Goal: Task Accomplishment & Management: Manage account settings

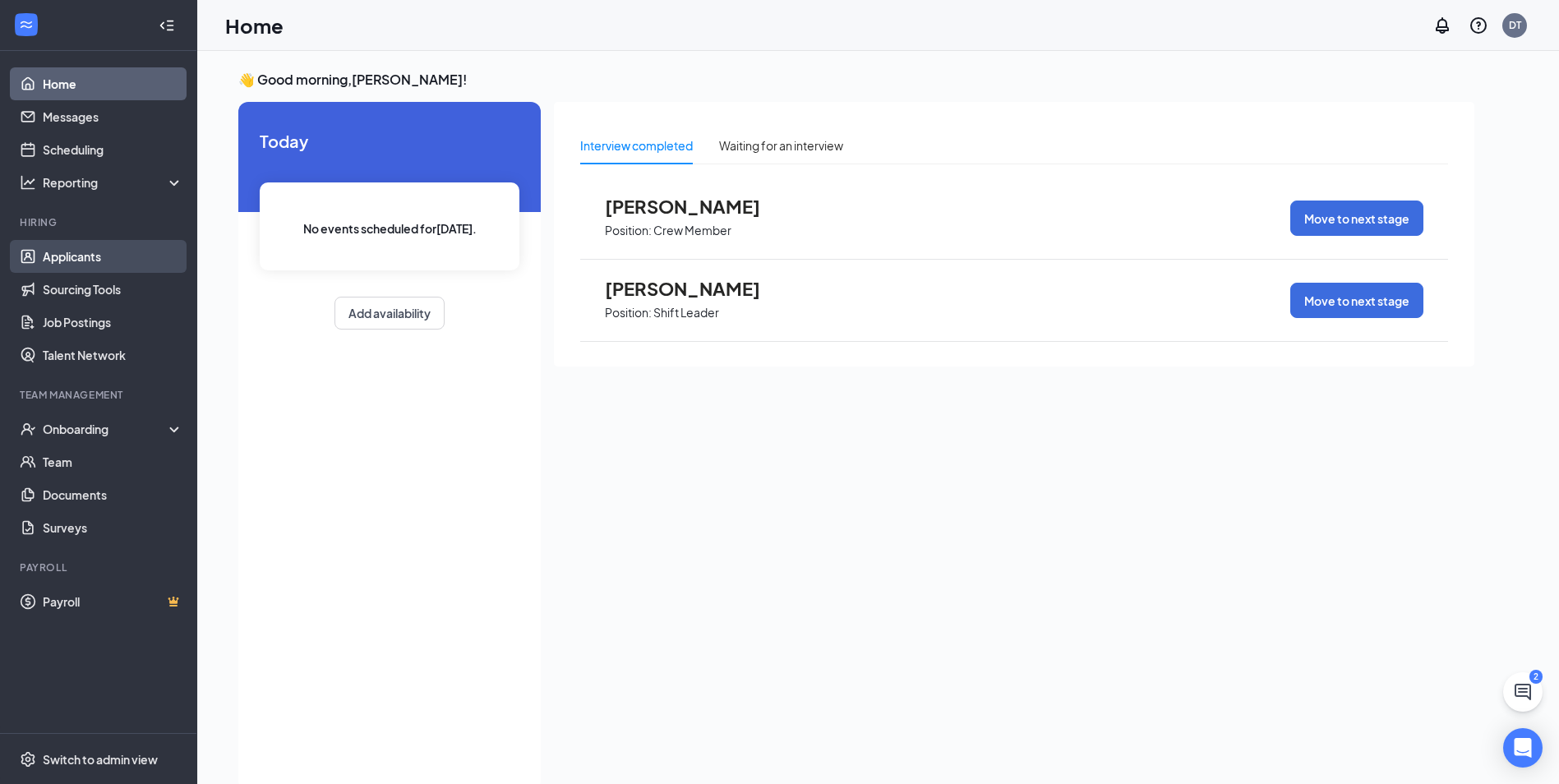
click at [89, 263] on link "Applicants" at bounding box center [113, 256] width 141 height 33
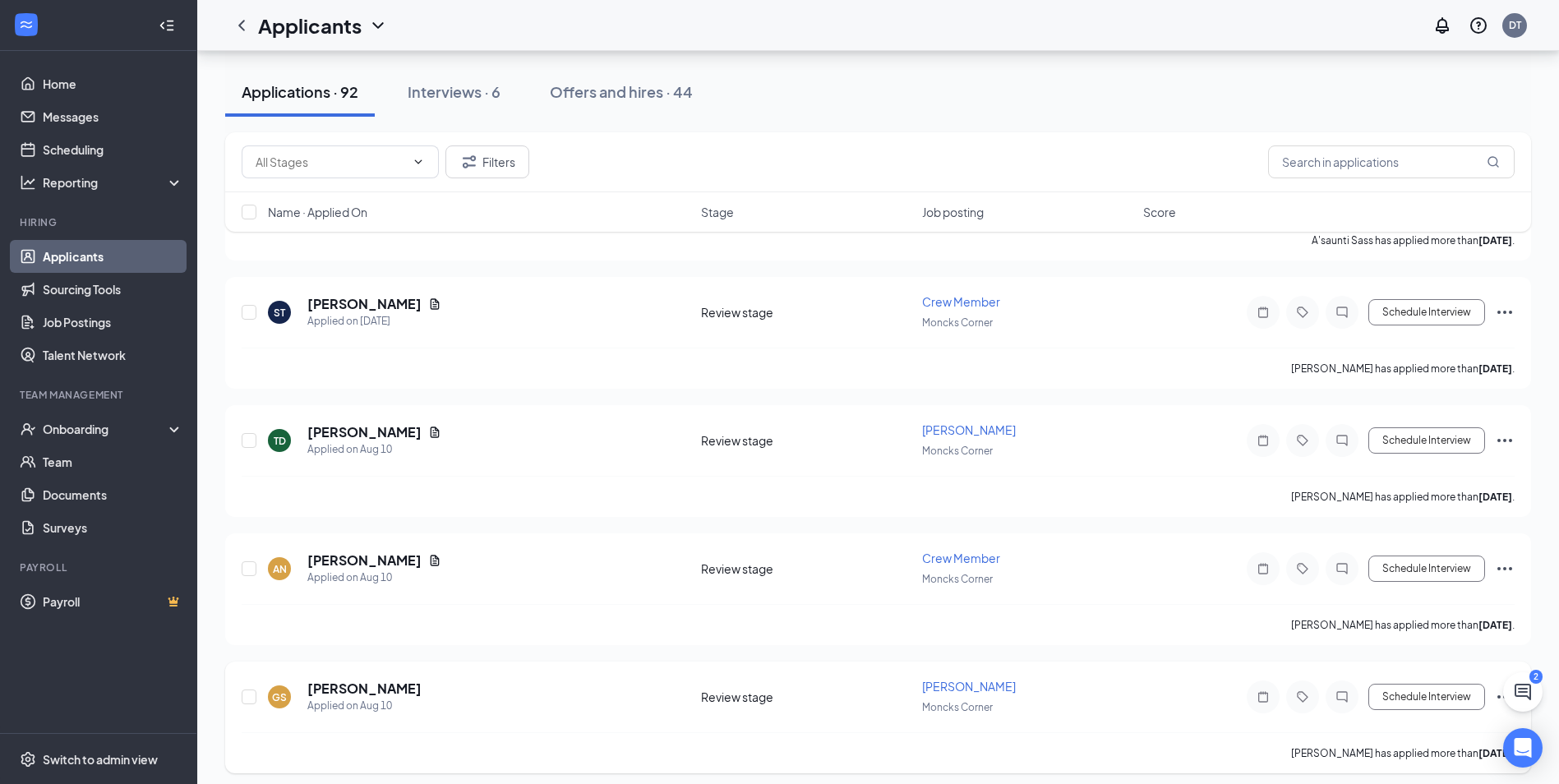
scroll to position [6572, 0]
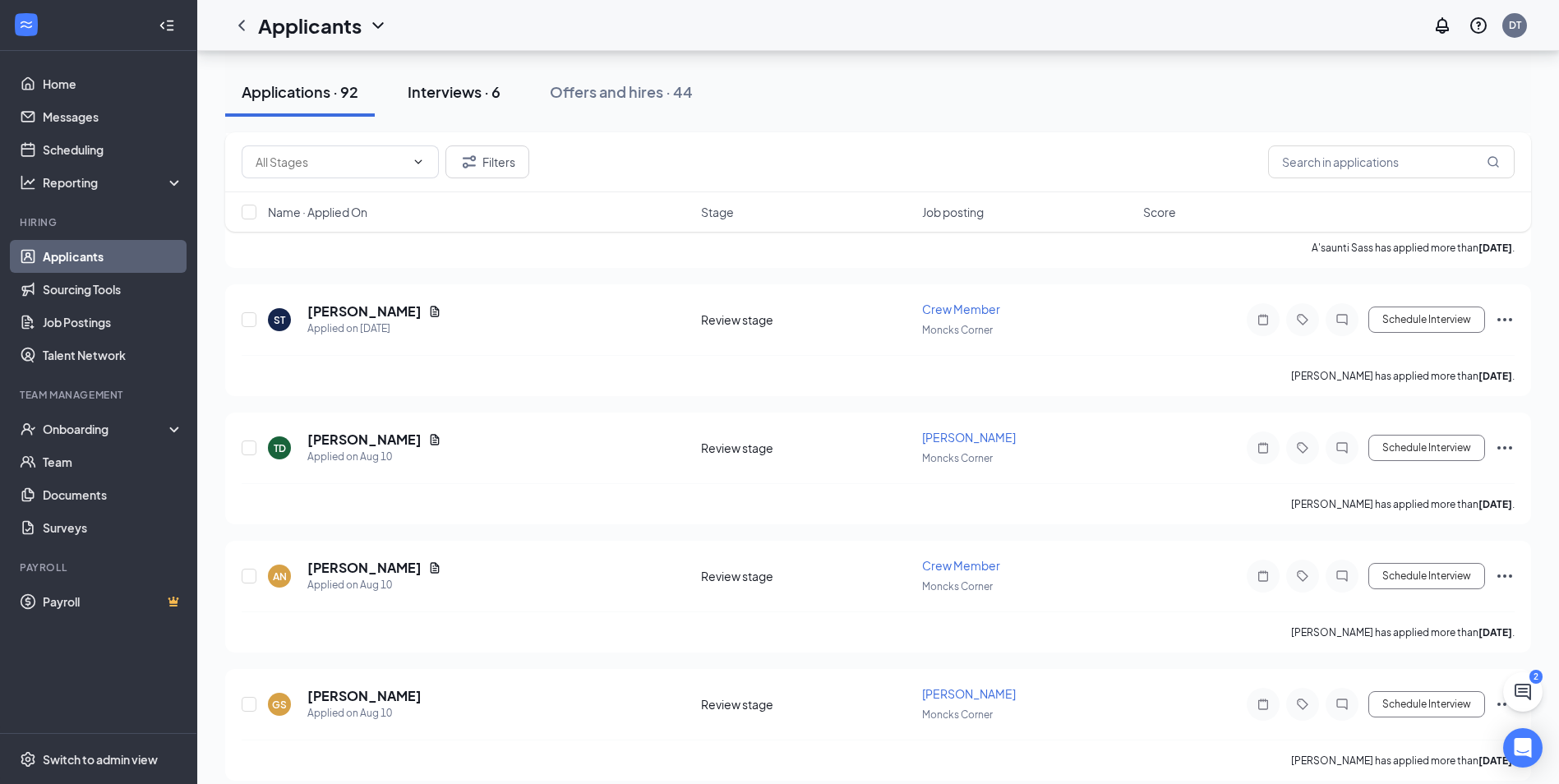
click at [464, 109] on button "Interviews · 6" at bounding box center [454, 91] width 126 height 49
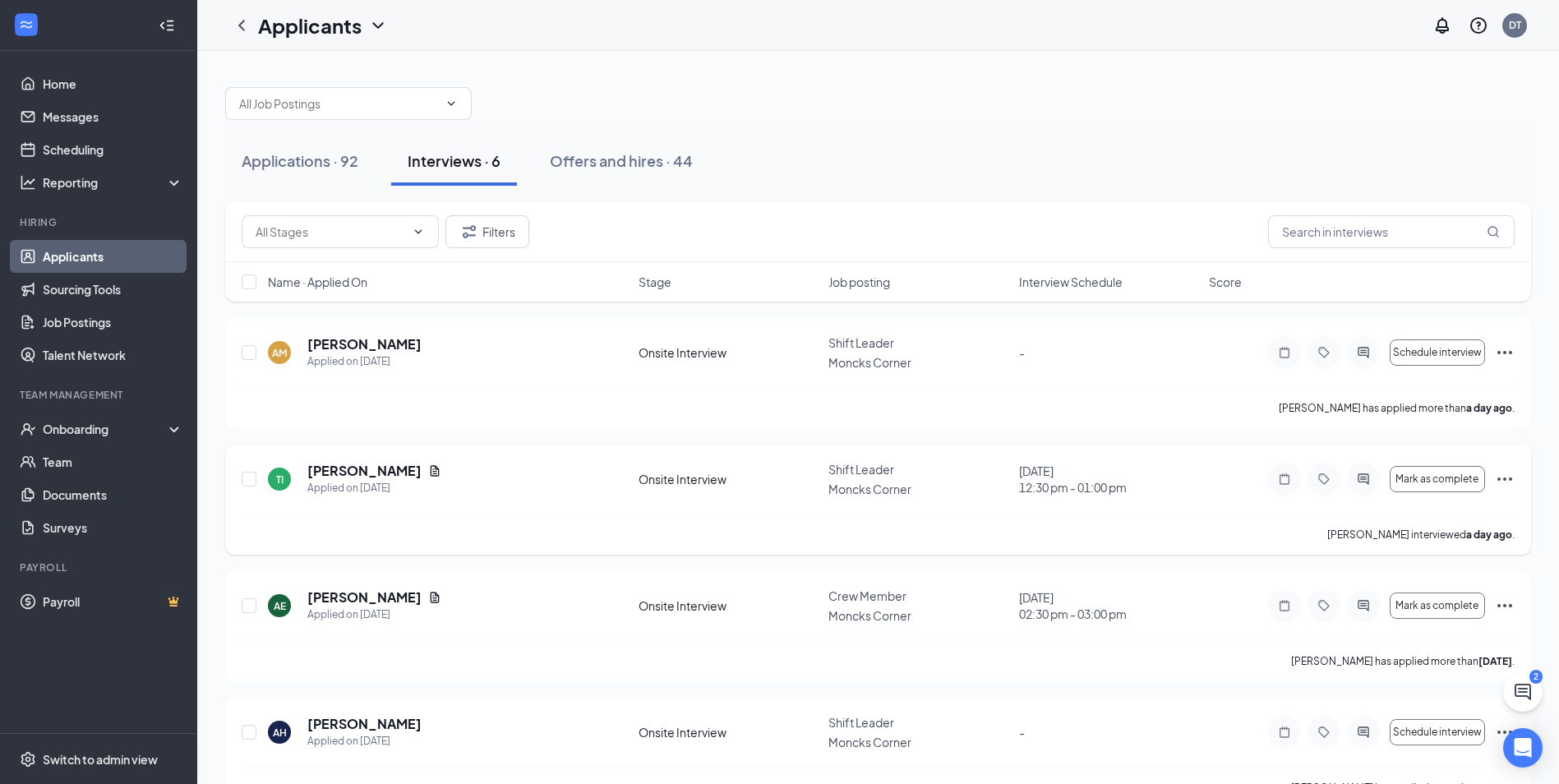
click at [517, 481] on div "TI [PERSON_NAME] Applied on [DATE]" at bounding box center [448, 478] width 361 height 35
click at [351, 466] on h5 "[PERSON_NAME]" at bounding box center [365, 470] width 114 height 18
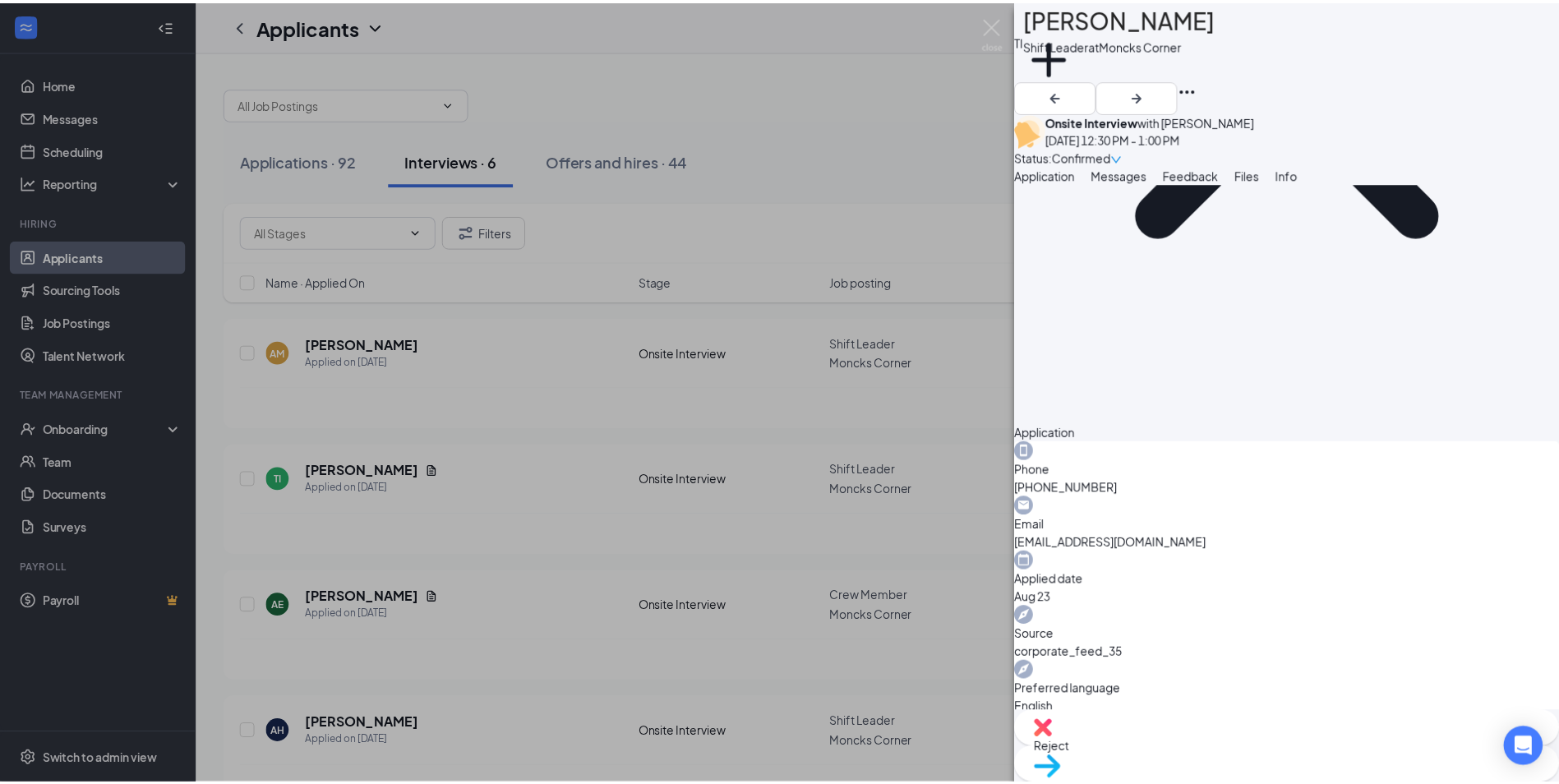
scroll to position [329, 0]
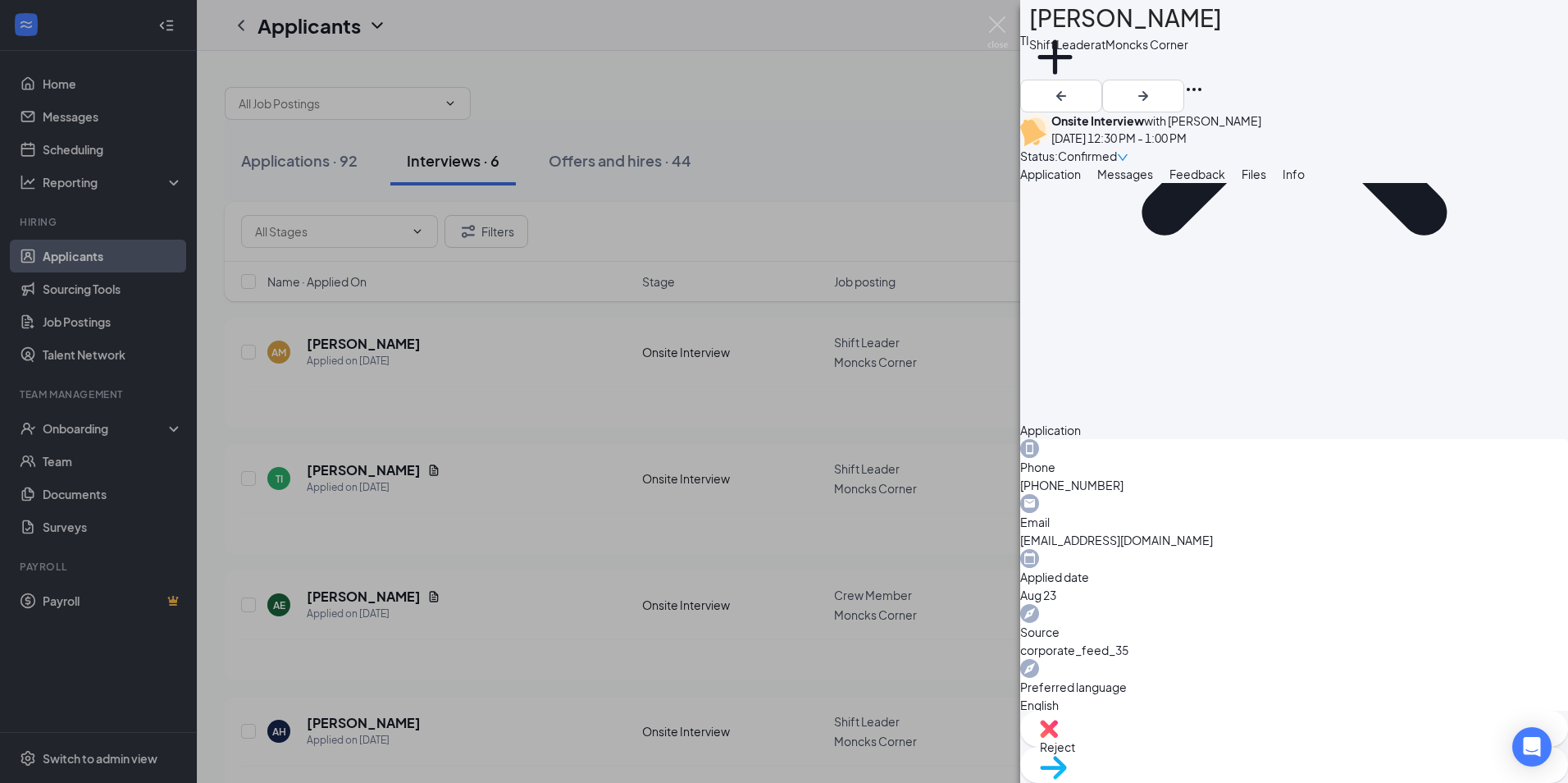
click at [1017, 24] on div "TI [PERSON_NAME] Shift Leader at [GEOGRAPHIC_DATA] Add a tag Onsite Interview w…" at bounding box center [784, 391] width 1568 height 783
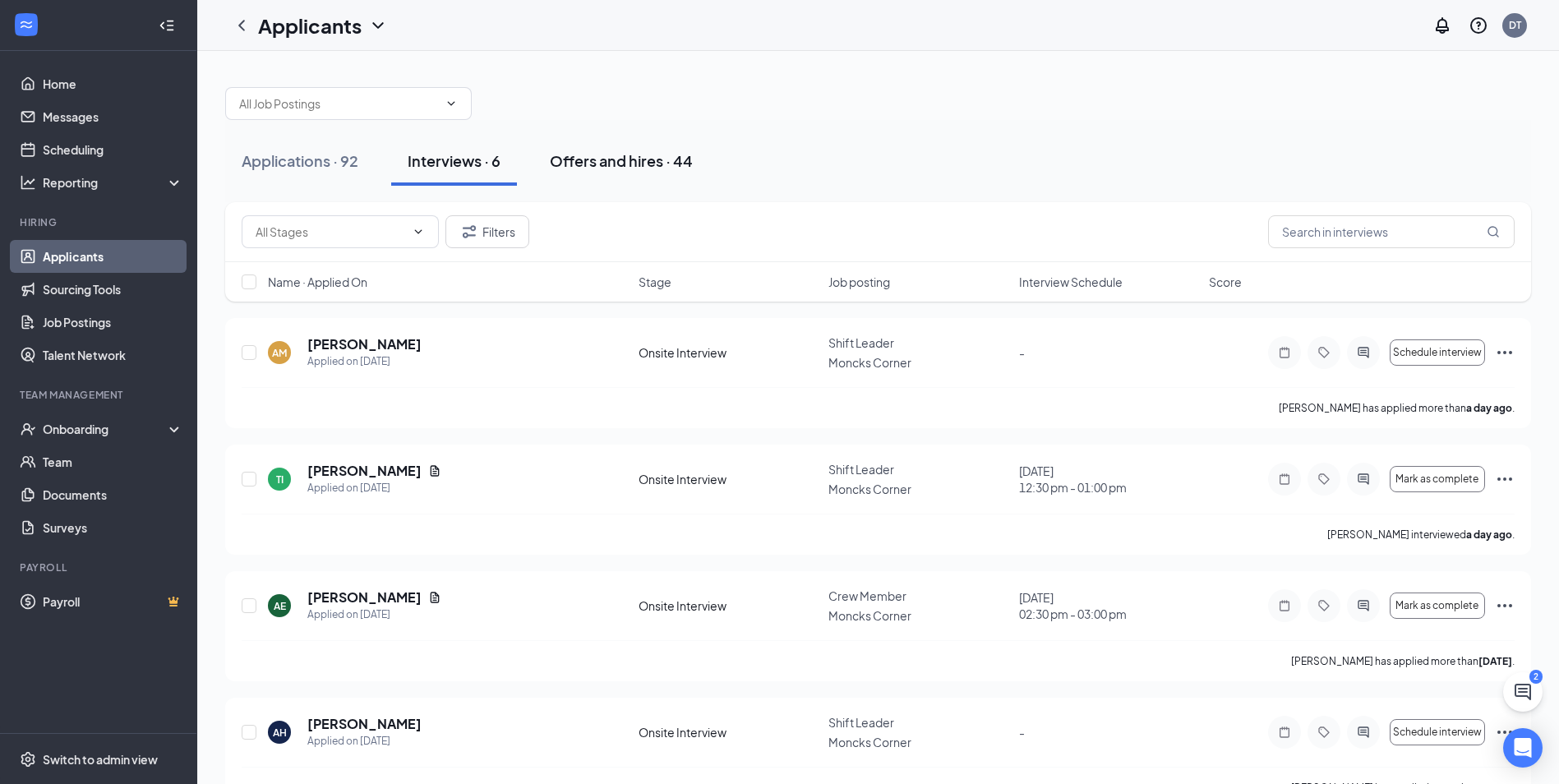
click at [639, 164] on div "Offers and hires · 44" at bounding box center [621, 161] width 143 height 21
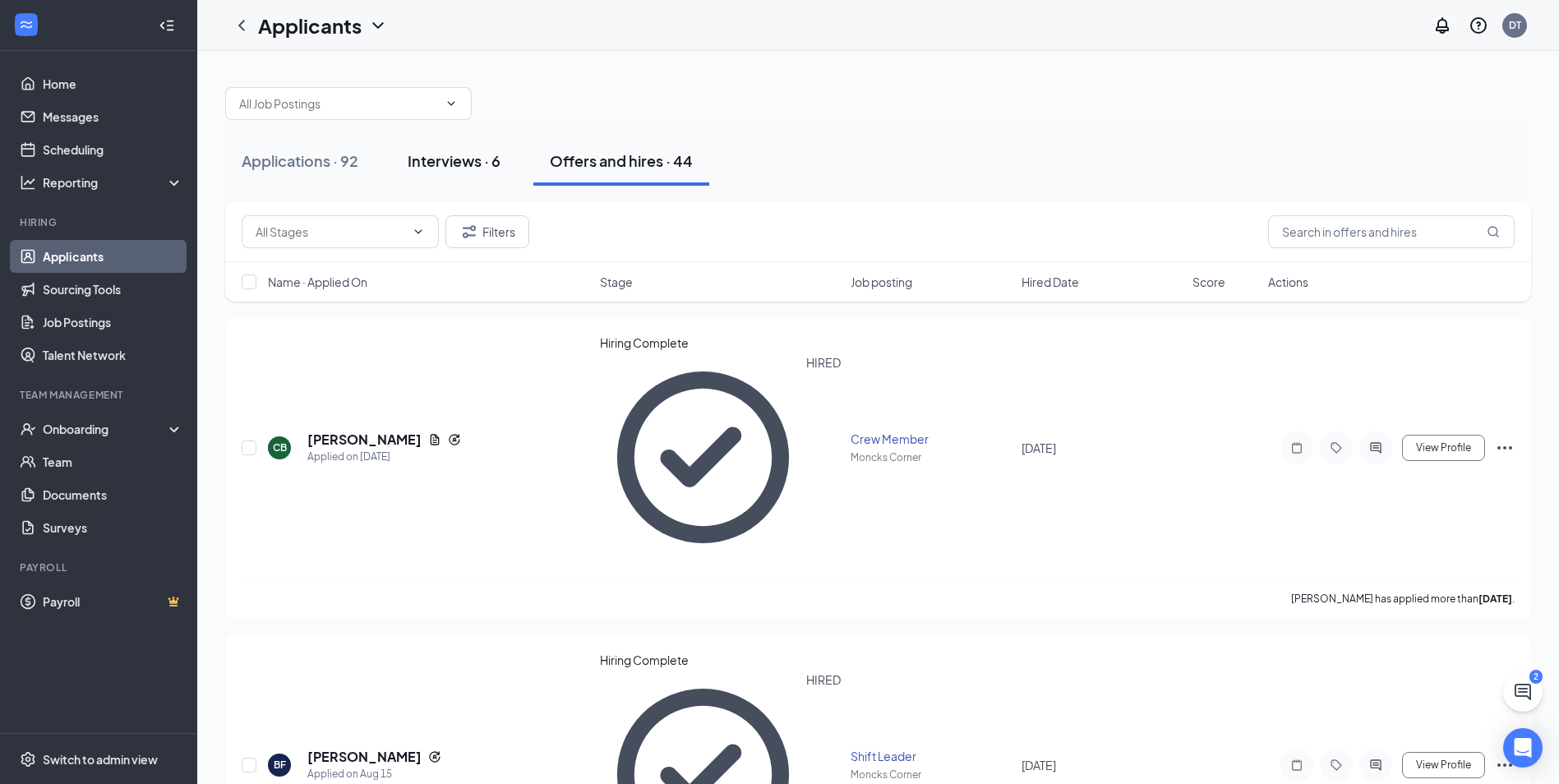
drag, startPoint x: 485, startPoint y: 164, endPoint x: 485, endPoint y: 174, distance: 10.0
click at [485, 167] on div "Interviews · 6" at bounding box center [454, 161] width 93 height 21
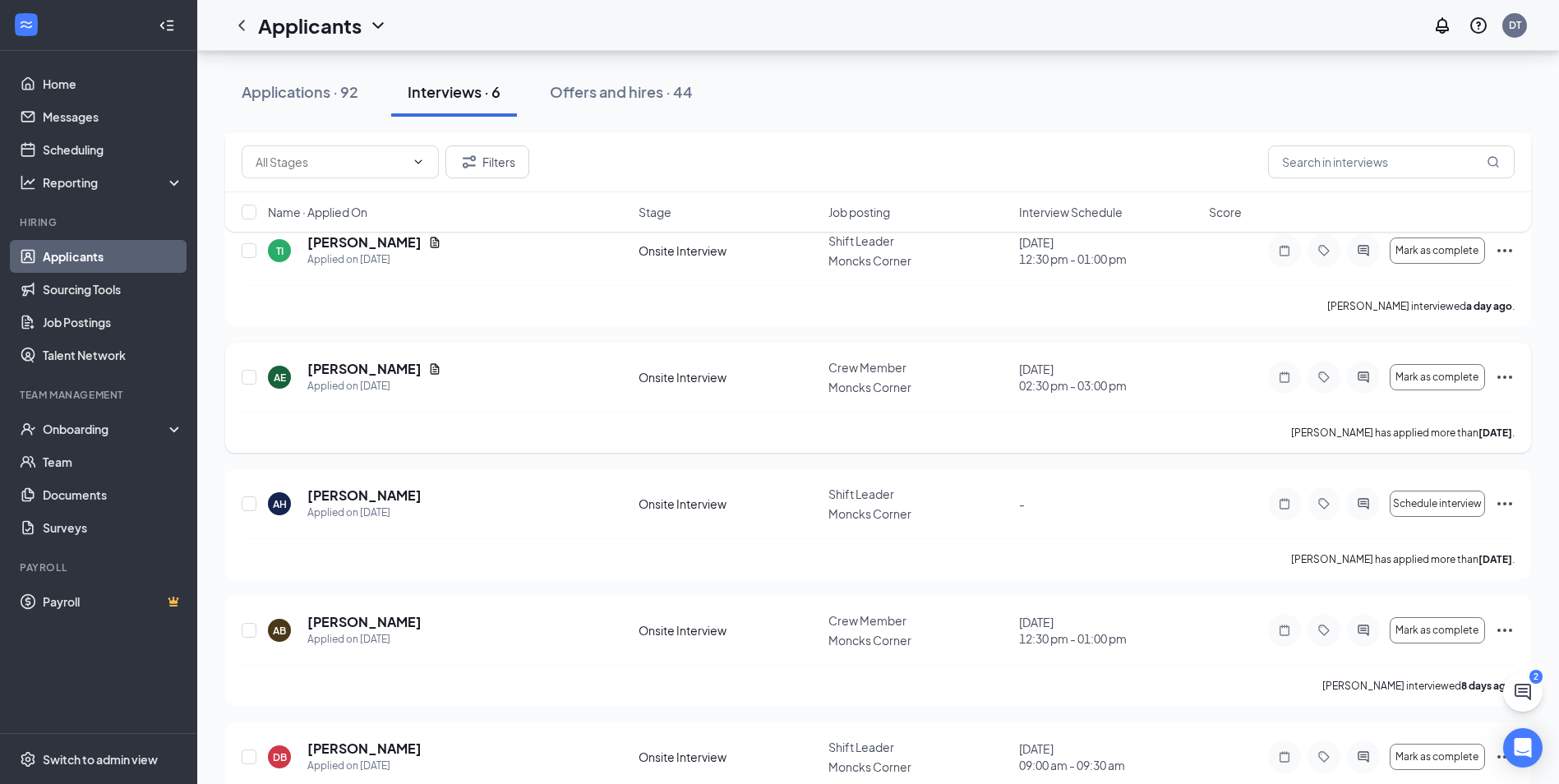
scroll to position [205, 0]
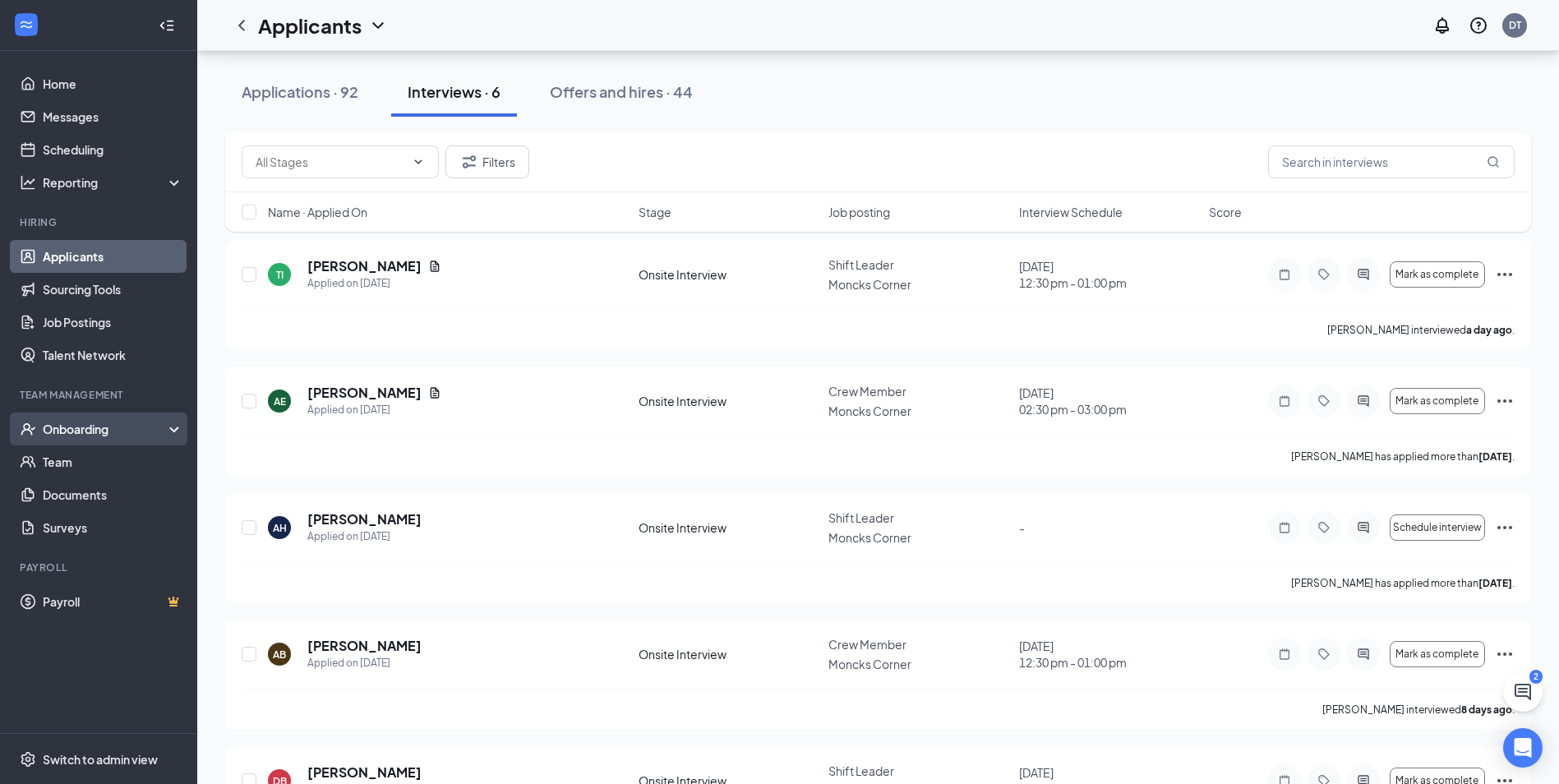
click at [73, 423] on div "Onboarding" at bounding box center [106, 428] width 127 height 16
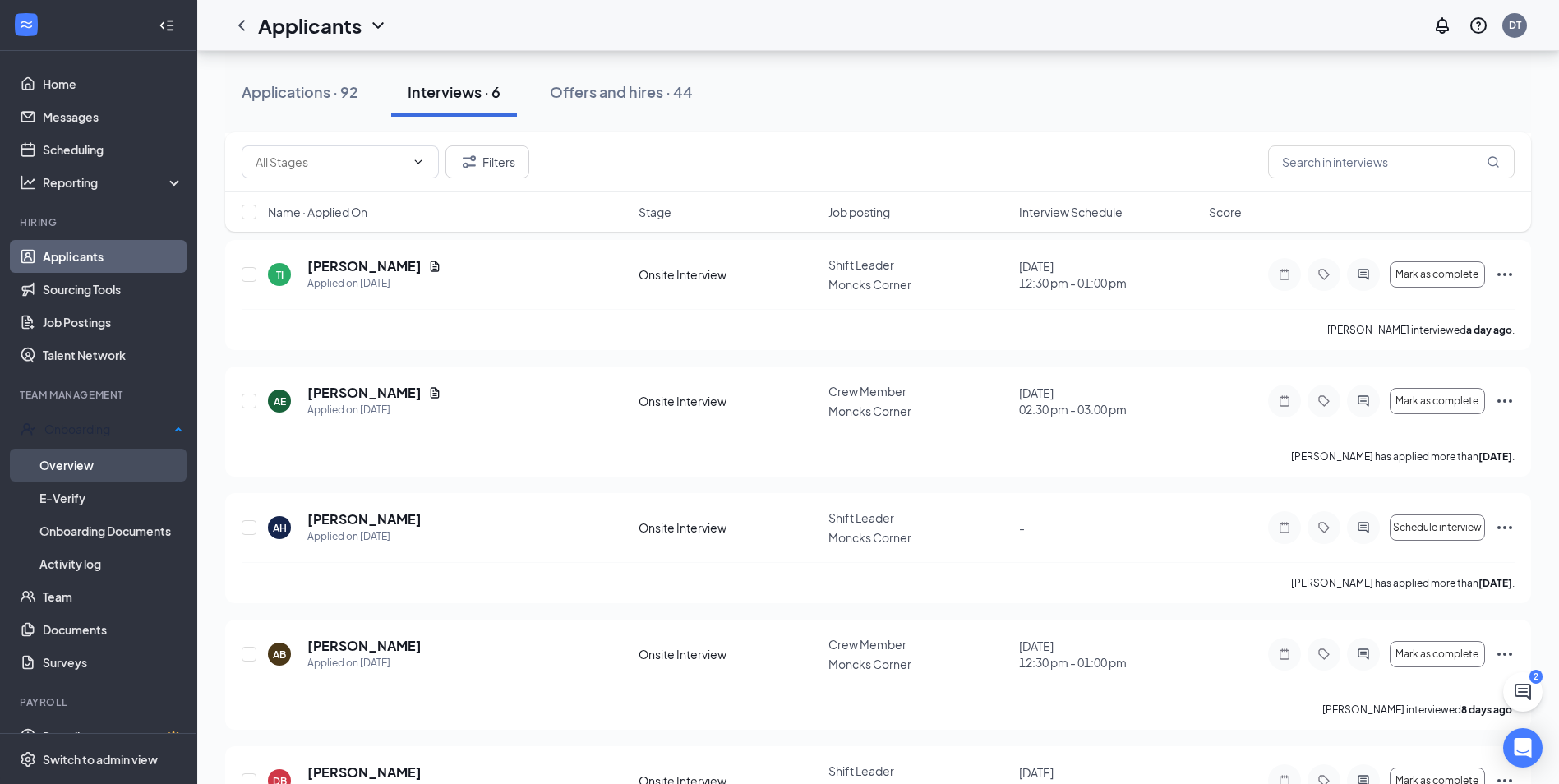
click at [74, 468] on link "Overview" at bounding box center [111, 464] width 144 height 33
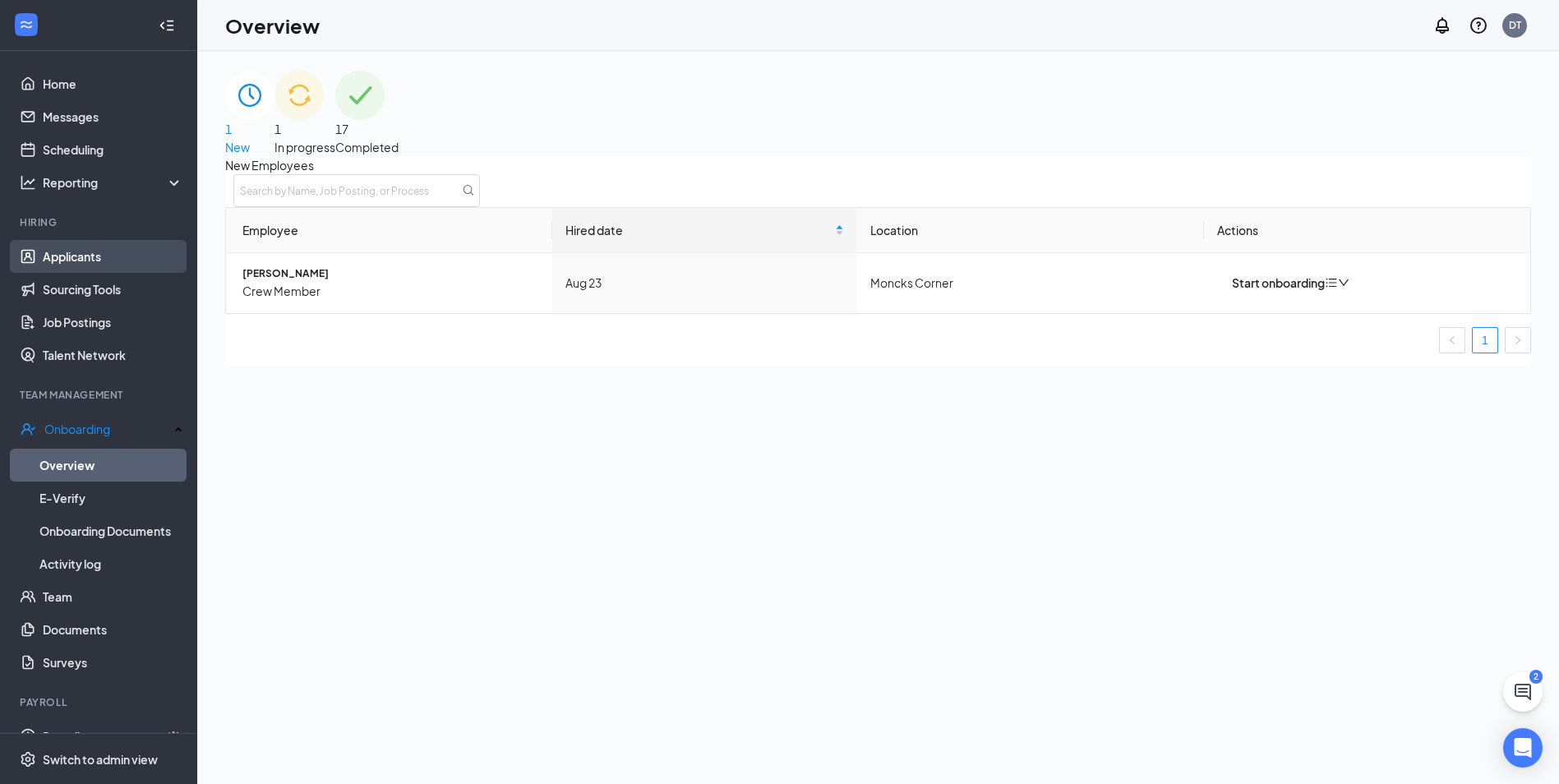
click at [95, 255] on link "Applicants" at bounding box center [113, 256] width 141 height 33
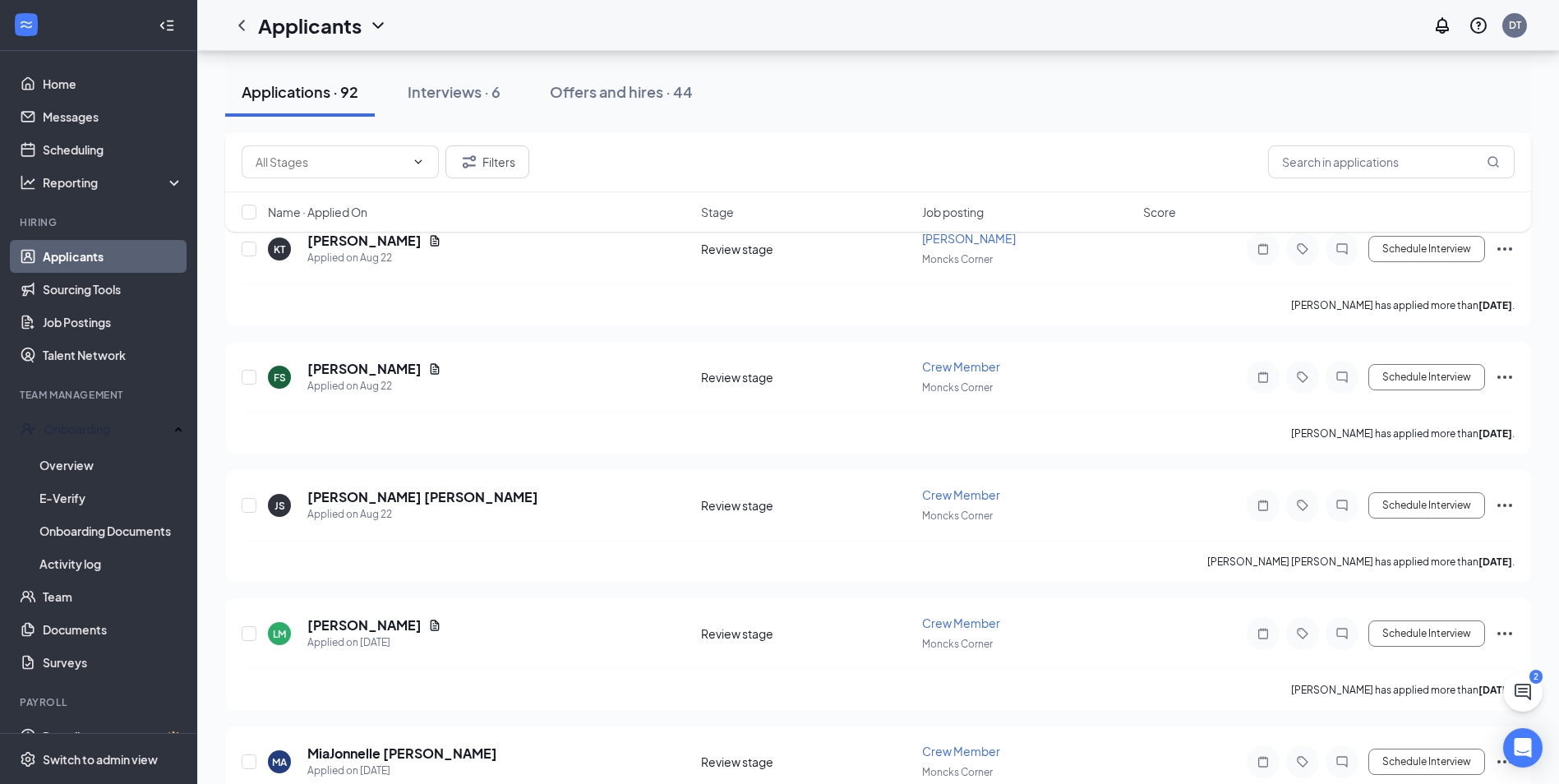
scroll to position [1643, 0]
click at [459, 90] on div "Interviews · 6" at bounding box center [454, 91] width 93 height 21
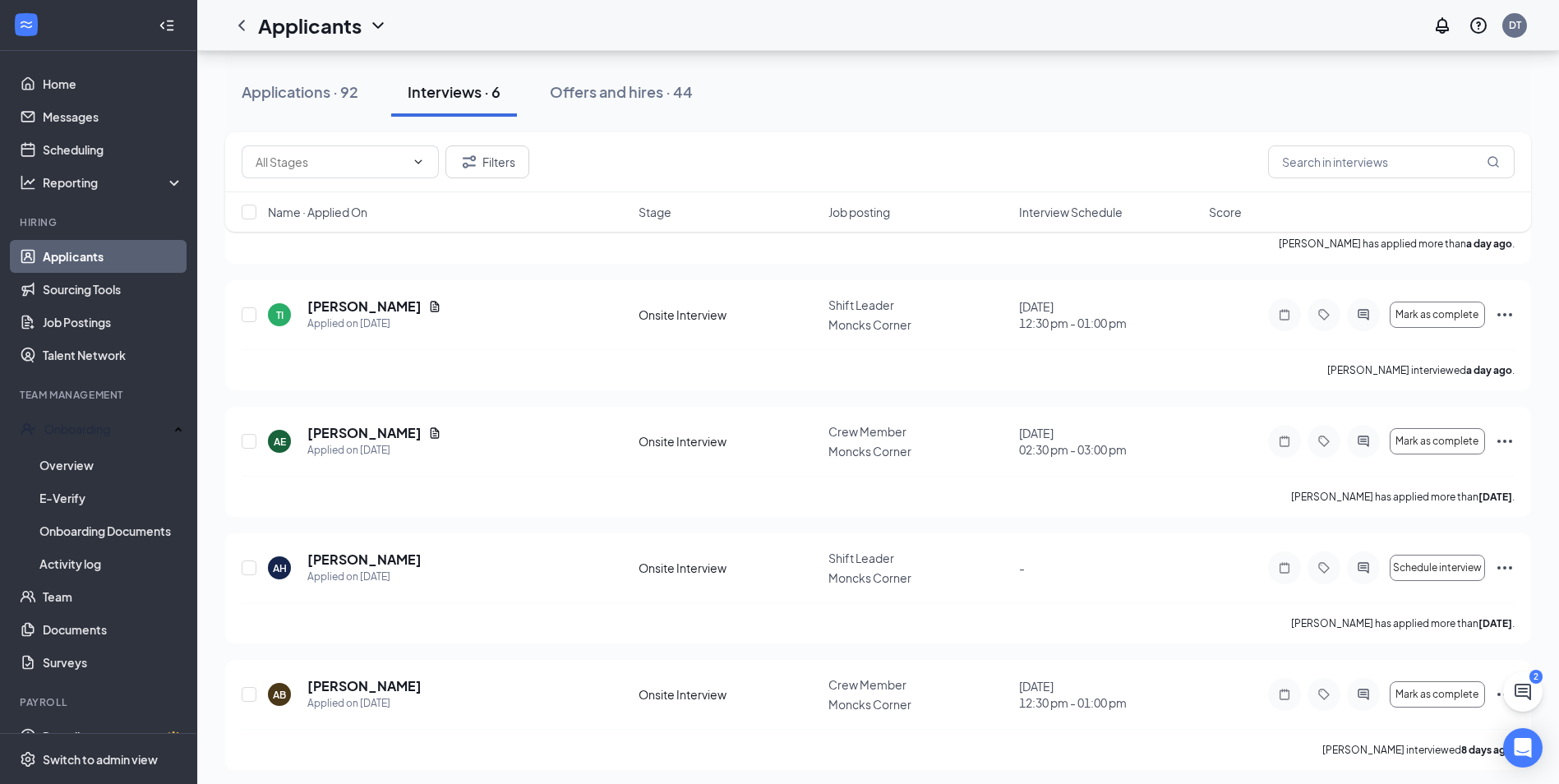
scroll to position [287, 0]
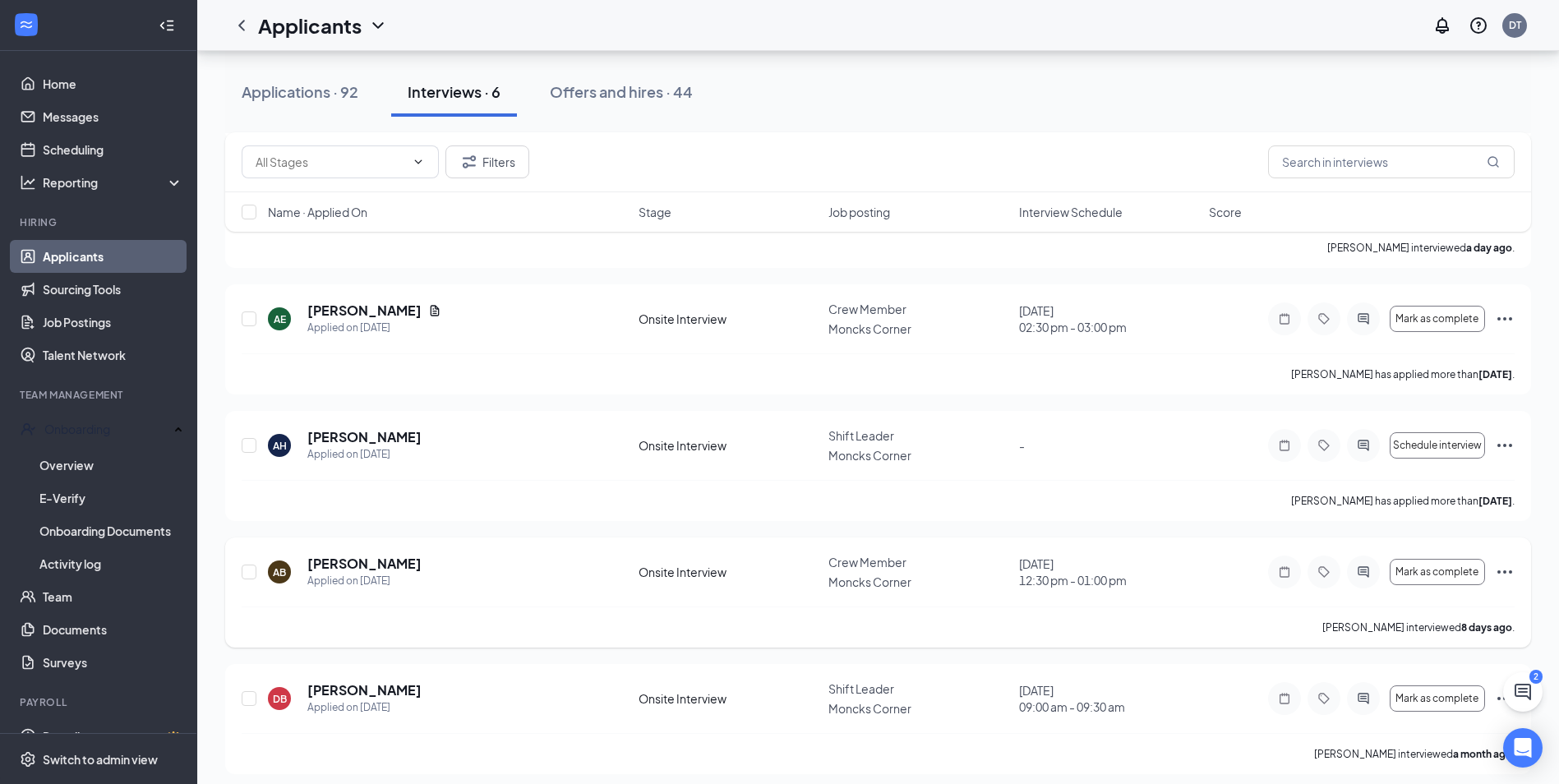
click at [1498, 562] on icon "Ellipses" at bounding box center [1505, 572] width 20 height 20
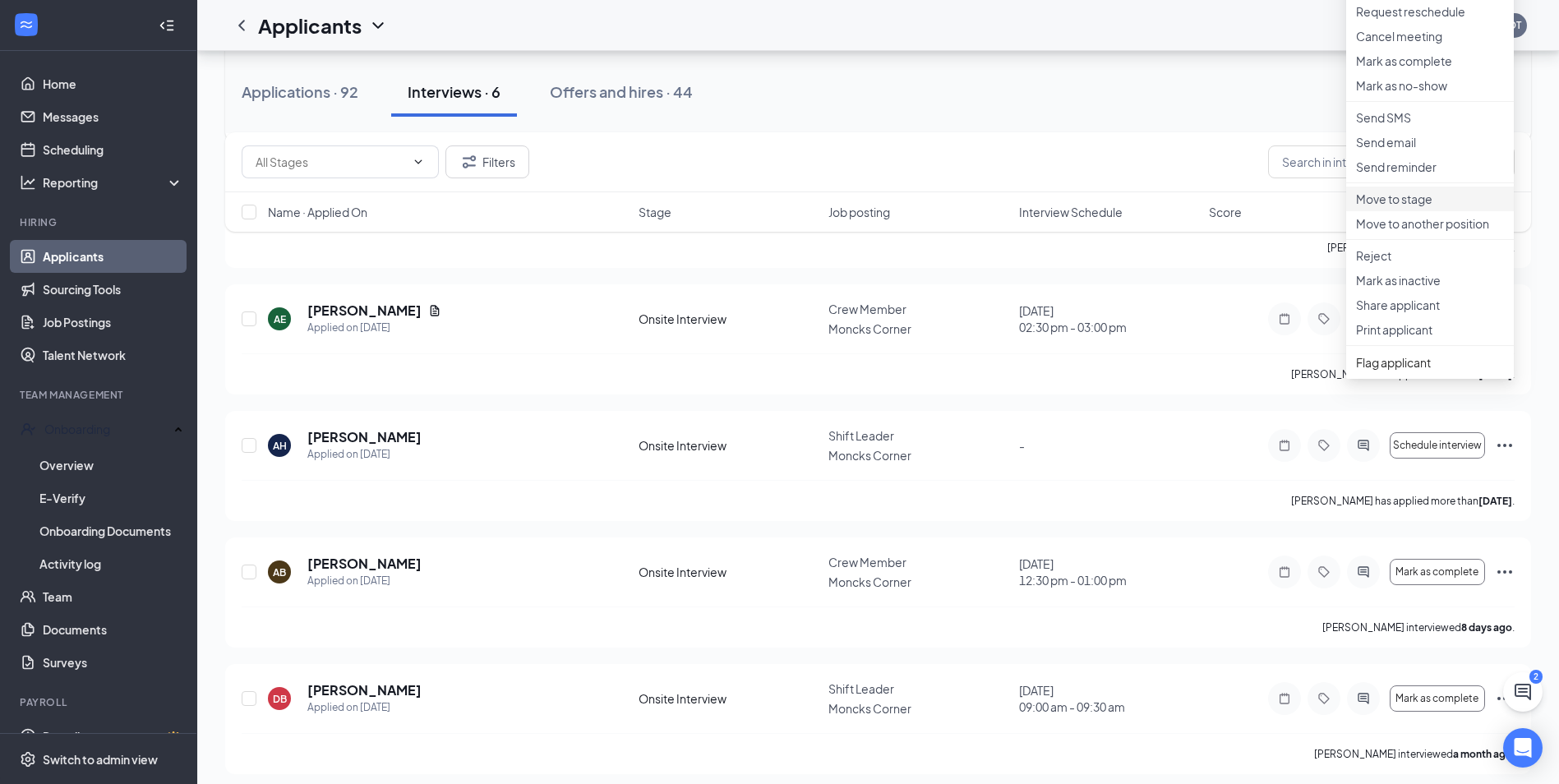
click at [1442, 211] on li "Move to stage" at bounding box center [1430, 199] width 168 height 25
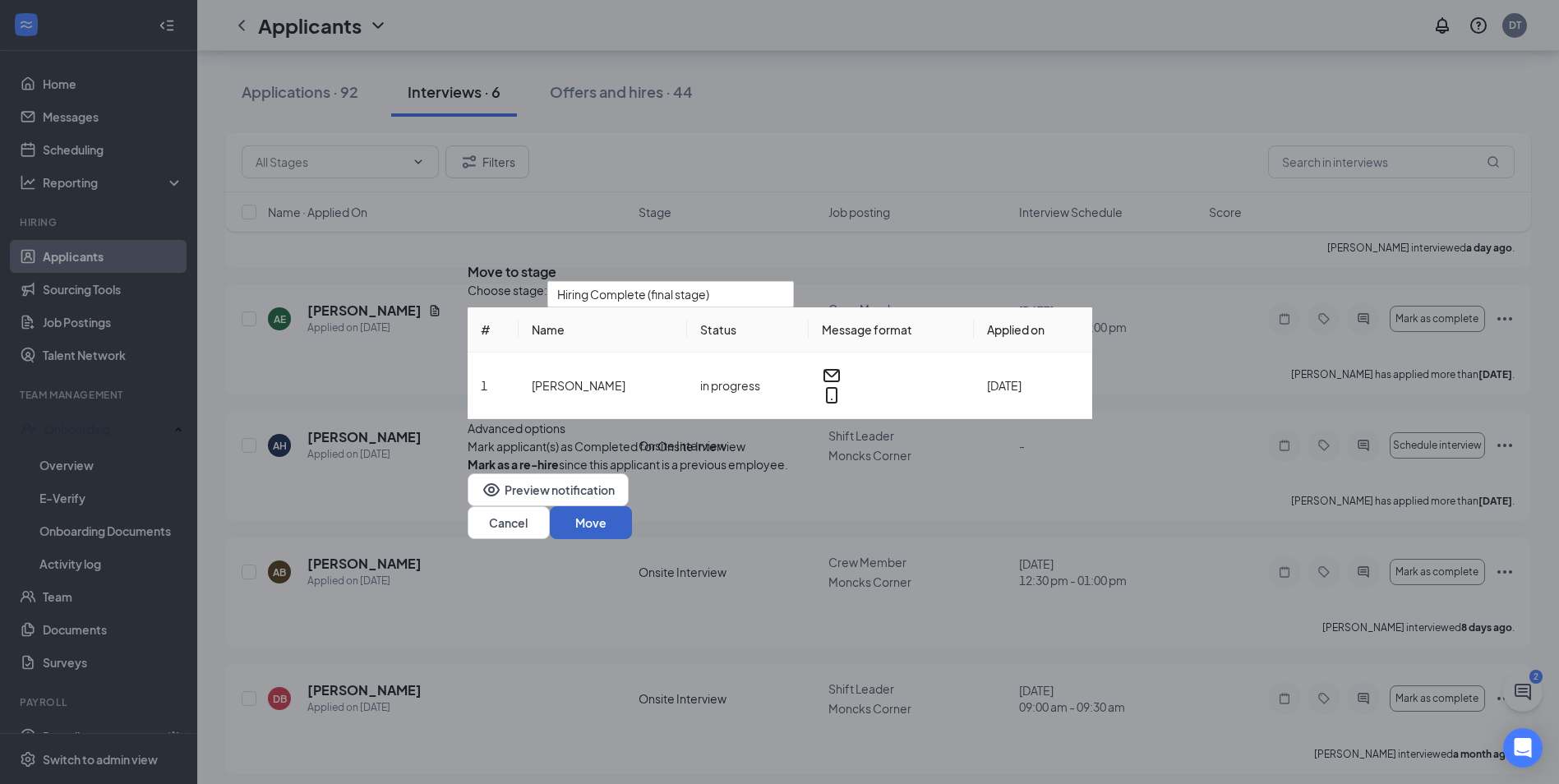
click at [632, 539] on button "Move" at bounding box center [591, 522] width 82 height 33
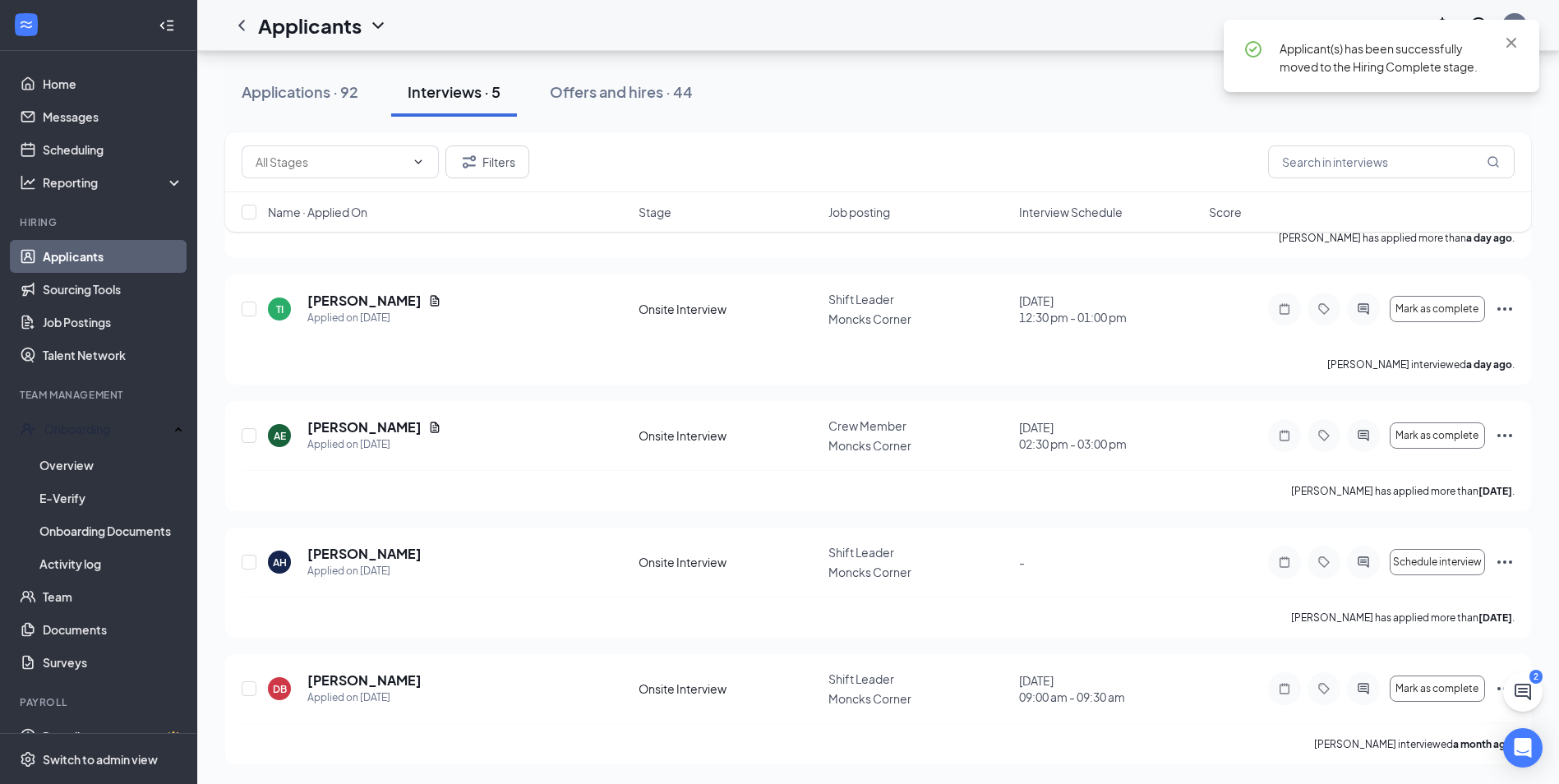
scroll to position [162, 0]
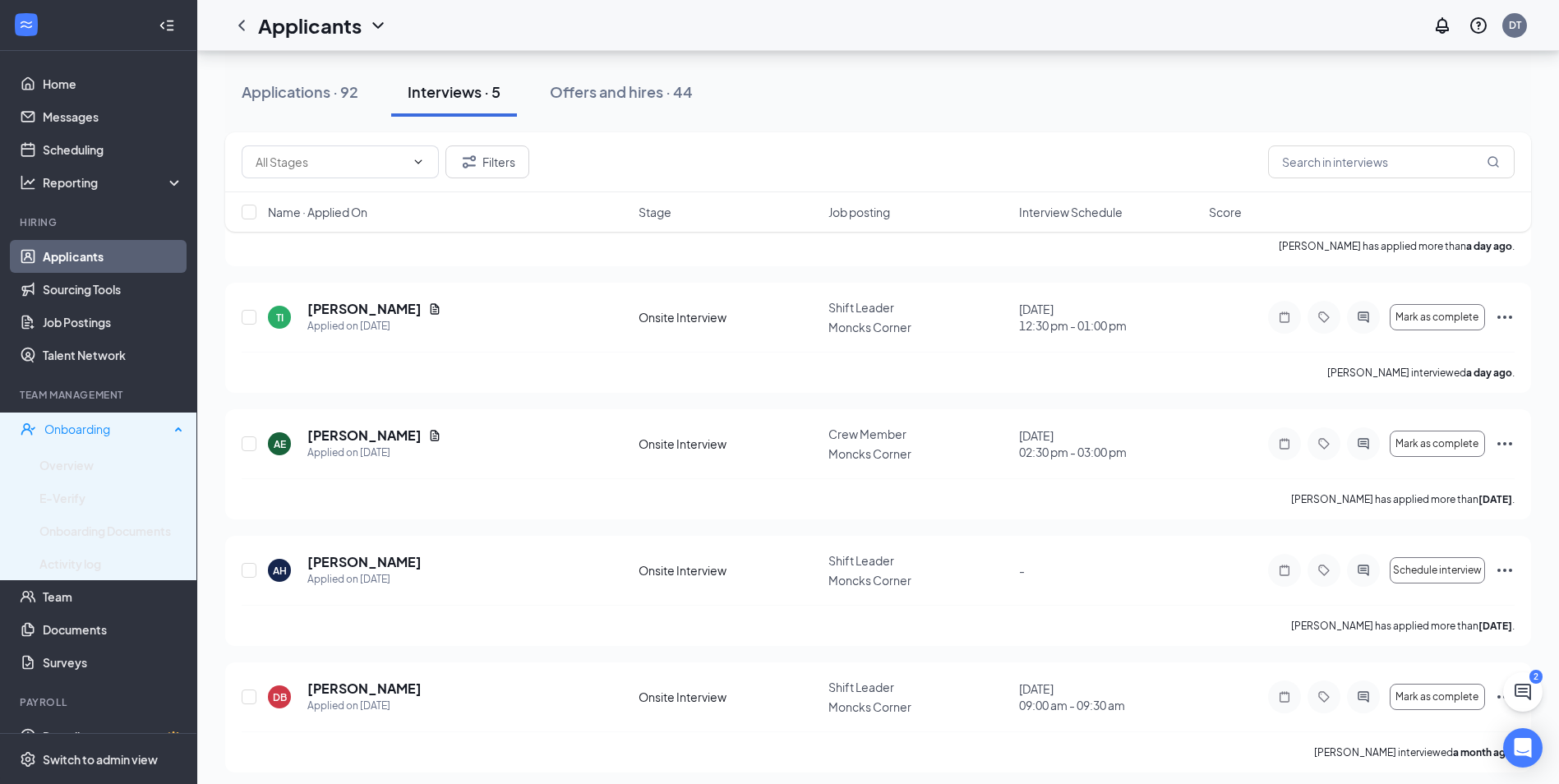
click at [93, 429] on div "Onboarding" at bounding box center [106, 428] width 125 height 16
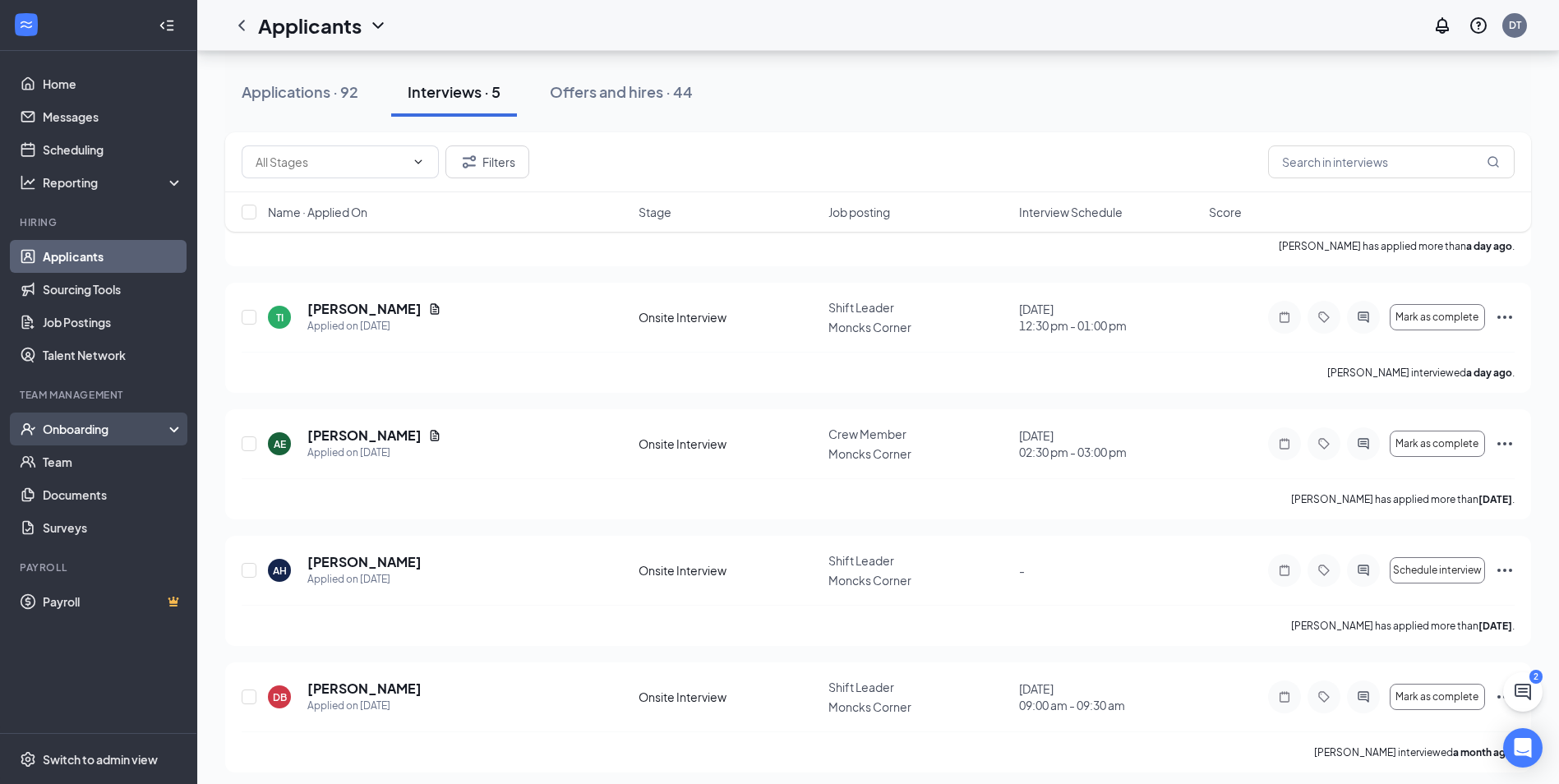
click at [93, 429] on div "Onboarding" at bounding box center [106, 428] width 127 height 16
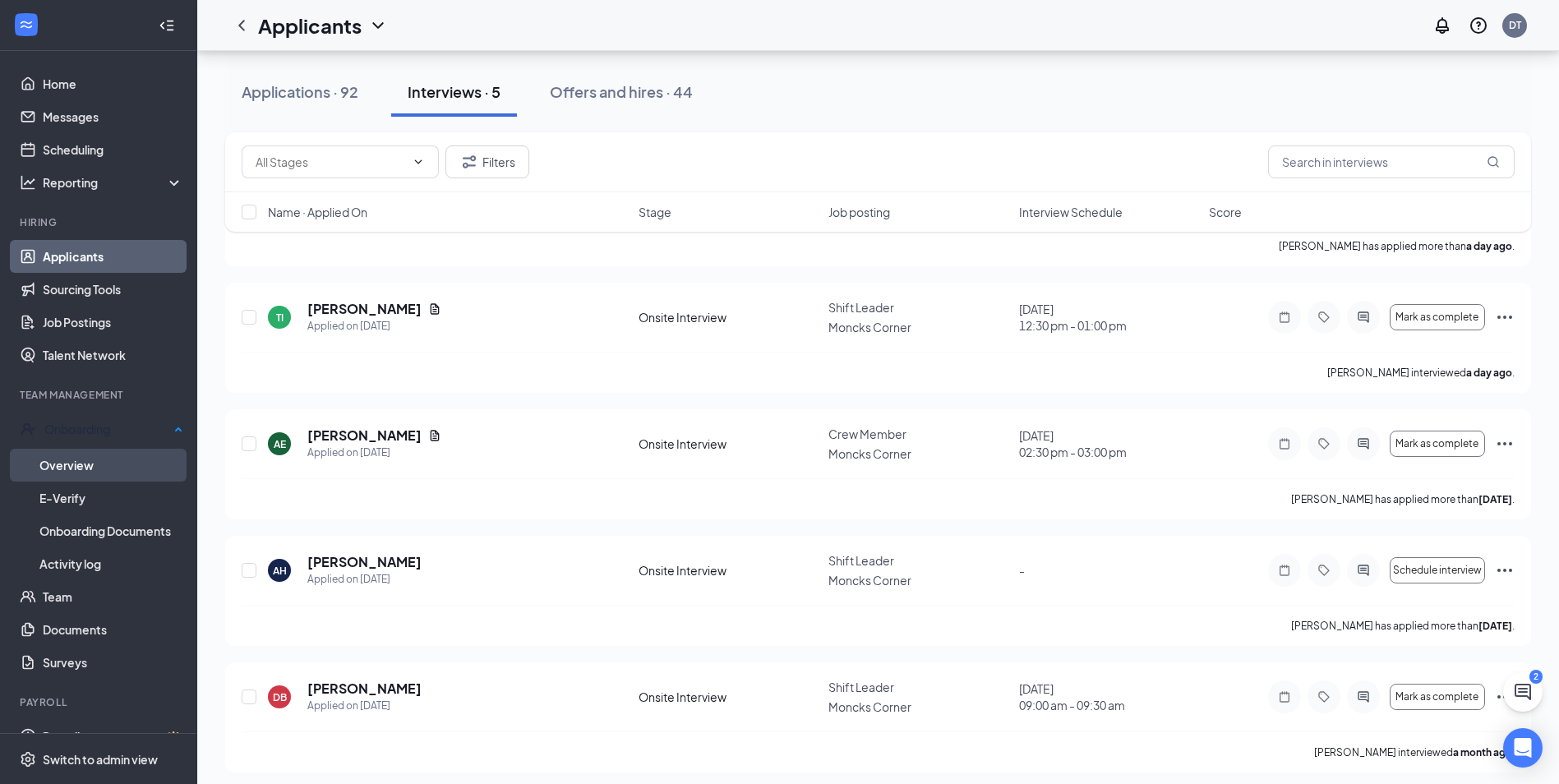
click at [89, 455] on link "Overview" at bounding box center [111, 464] width 144 height 33
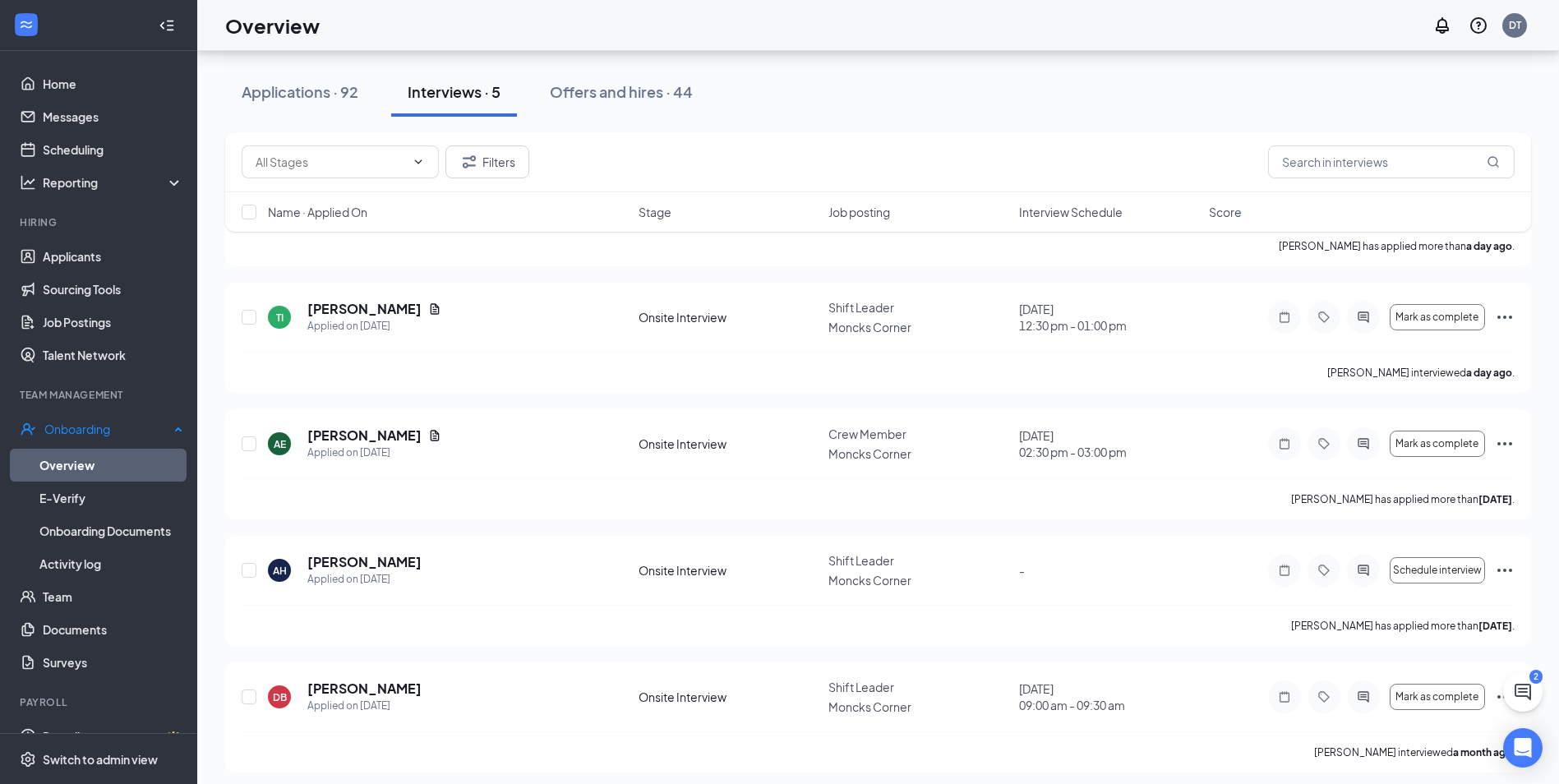
scroll to position [74, 0]
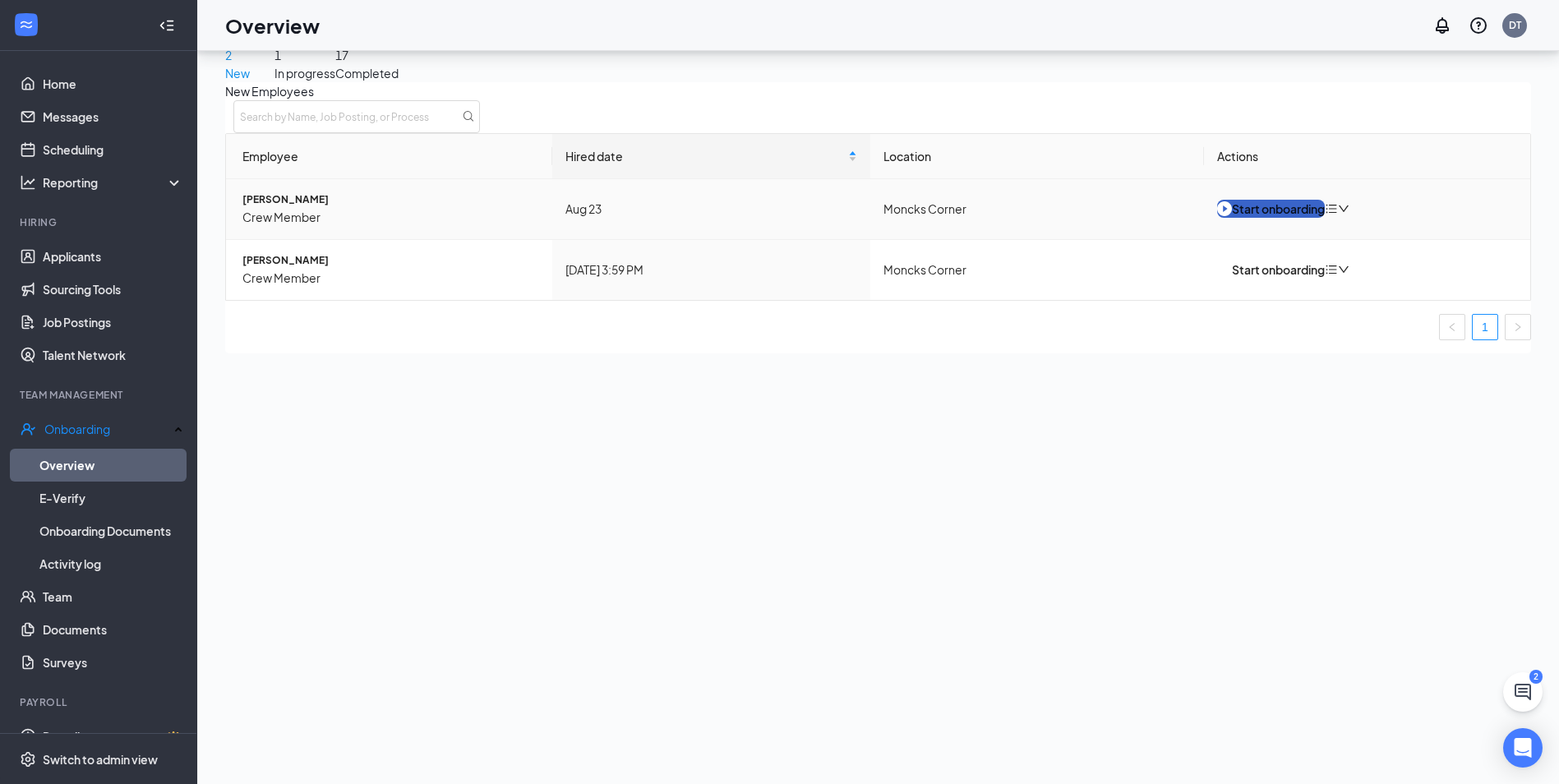
click at [1287, 218] on div "Start onboarding" at bounding box center [1271, 209] width 108 height 18
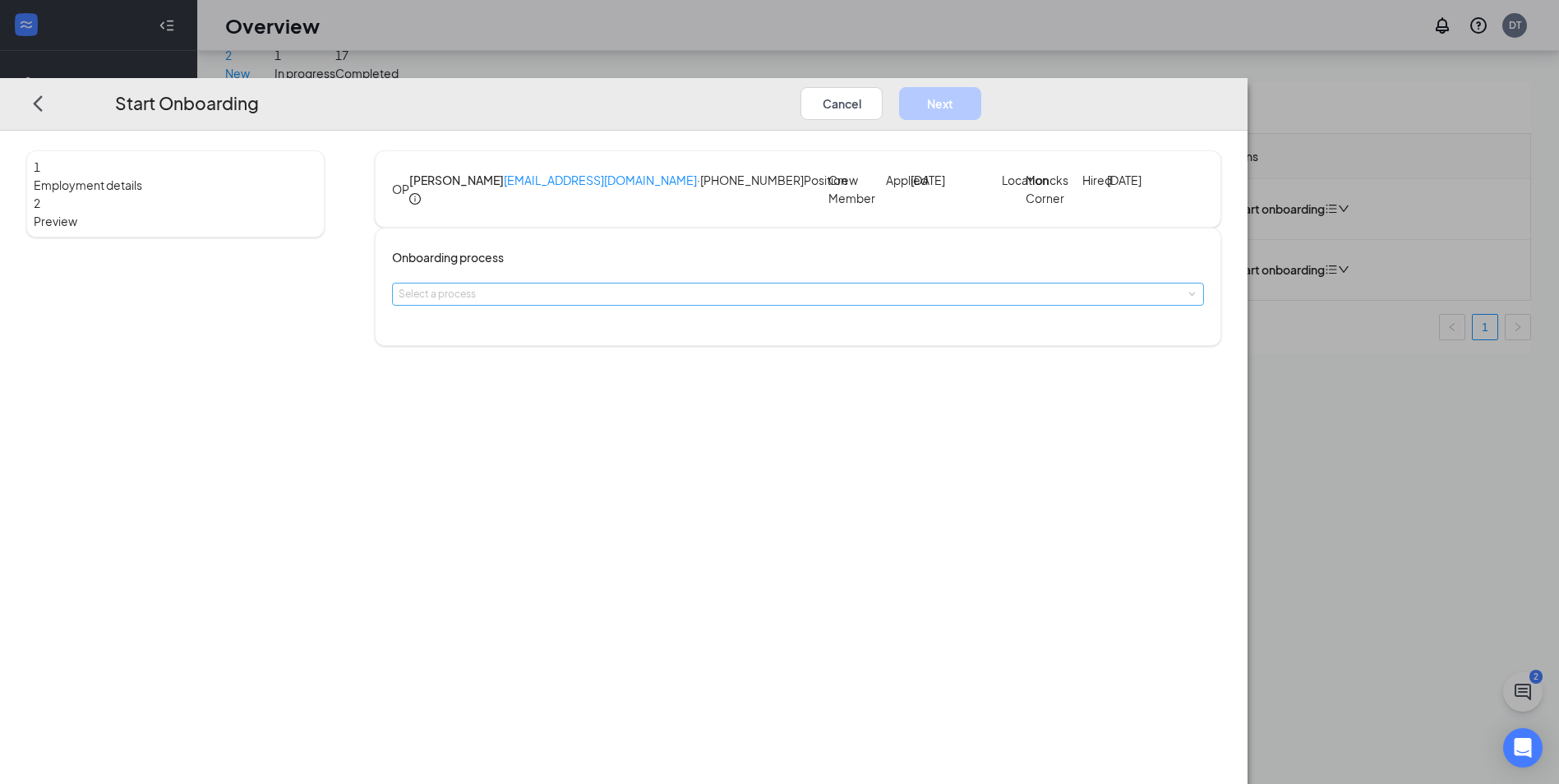
click at [773, 303] on div "Select a process" at bounding box center [794, 294] width 791 height 16
click at [882, 87] on button "Cancel" at bounding box center [841, 103] width 82 height 33
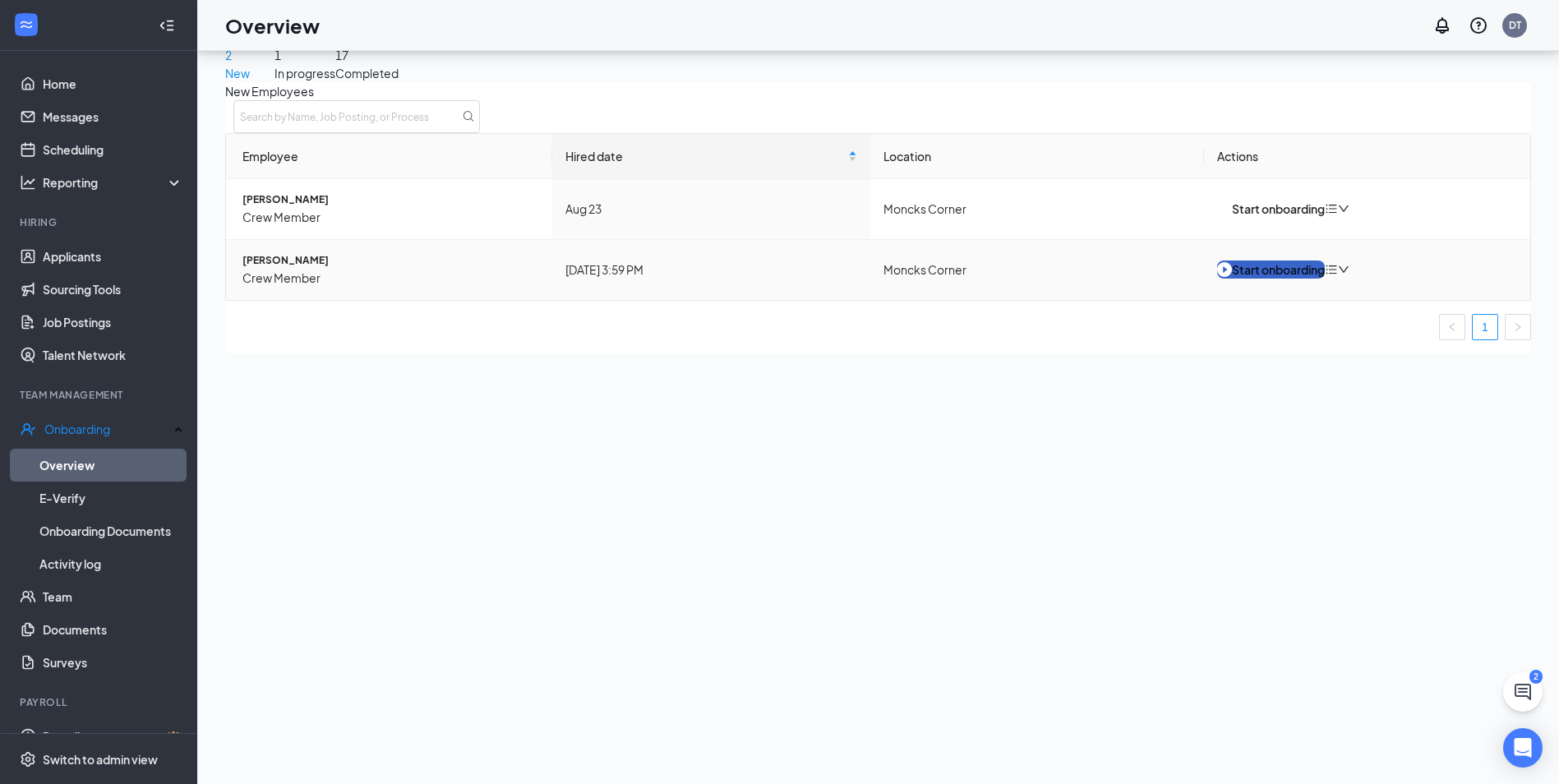
click at [1279, 279] on div "Start onboarding" at bounding box center [1271, 270] width 108 height 18
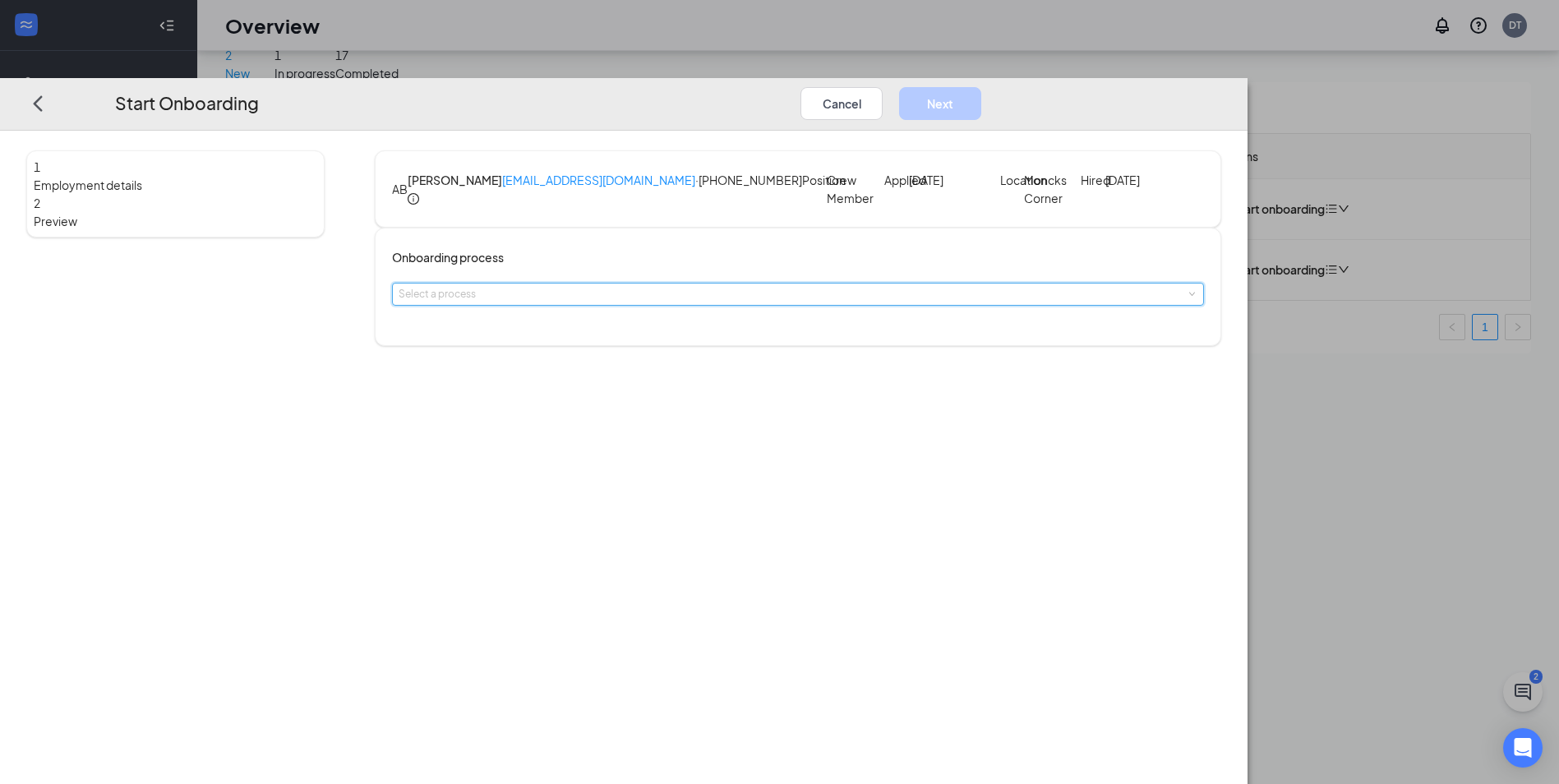
click at [712, 305] on div "Select a process" at bounding box center [797, 294] width 798 height 21
click at [715, 359] on li "General Onboarding Process" at bounding box center [683, 367] width 270 height 27
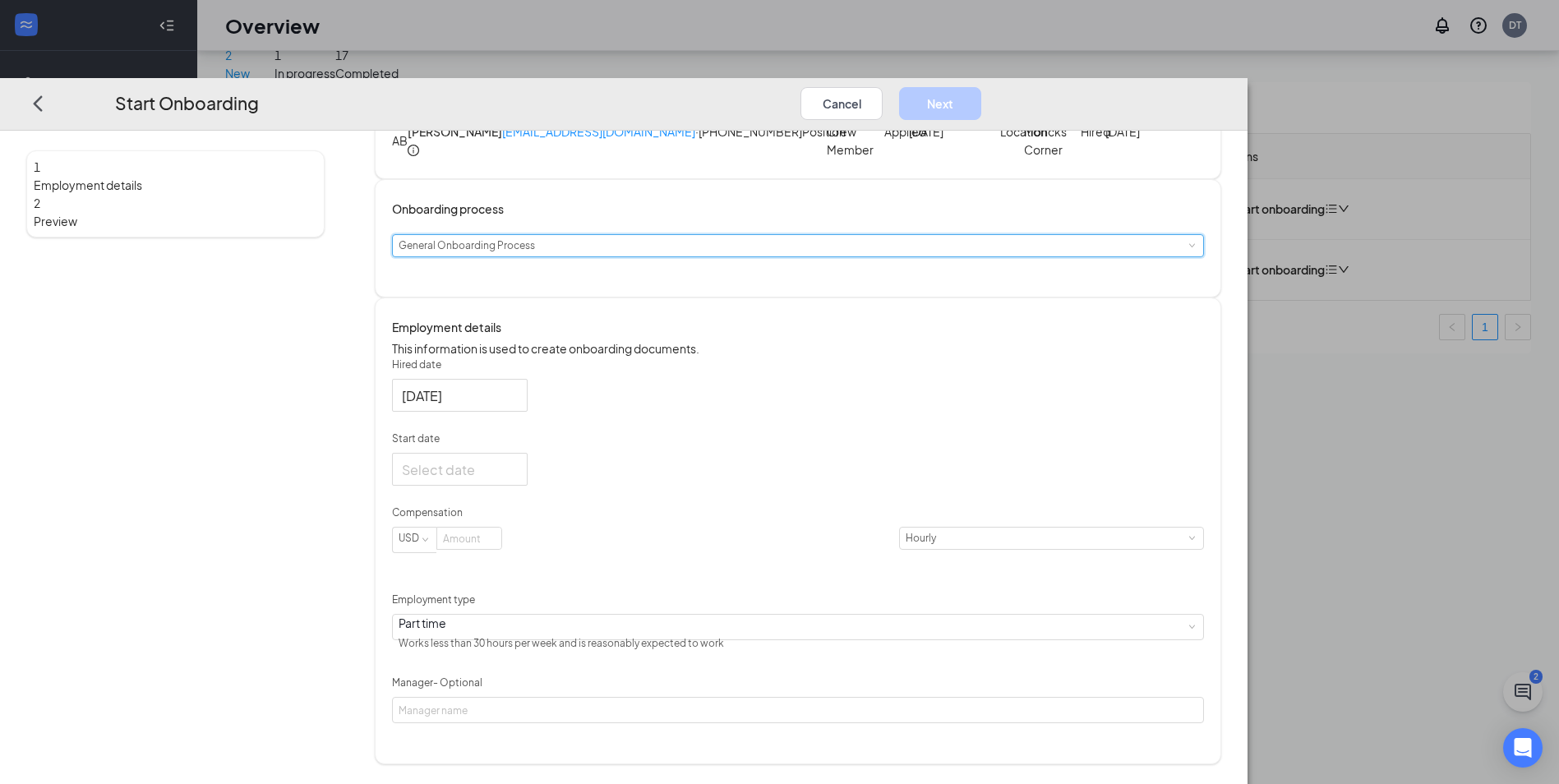
scroll to position [85, 0]
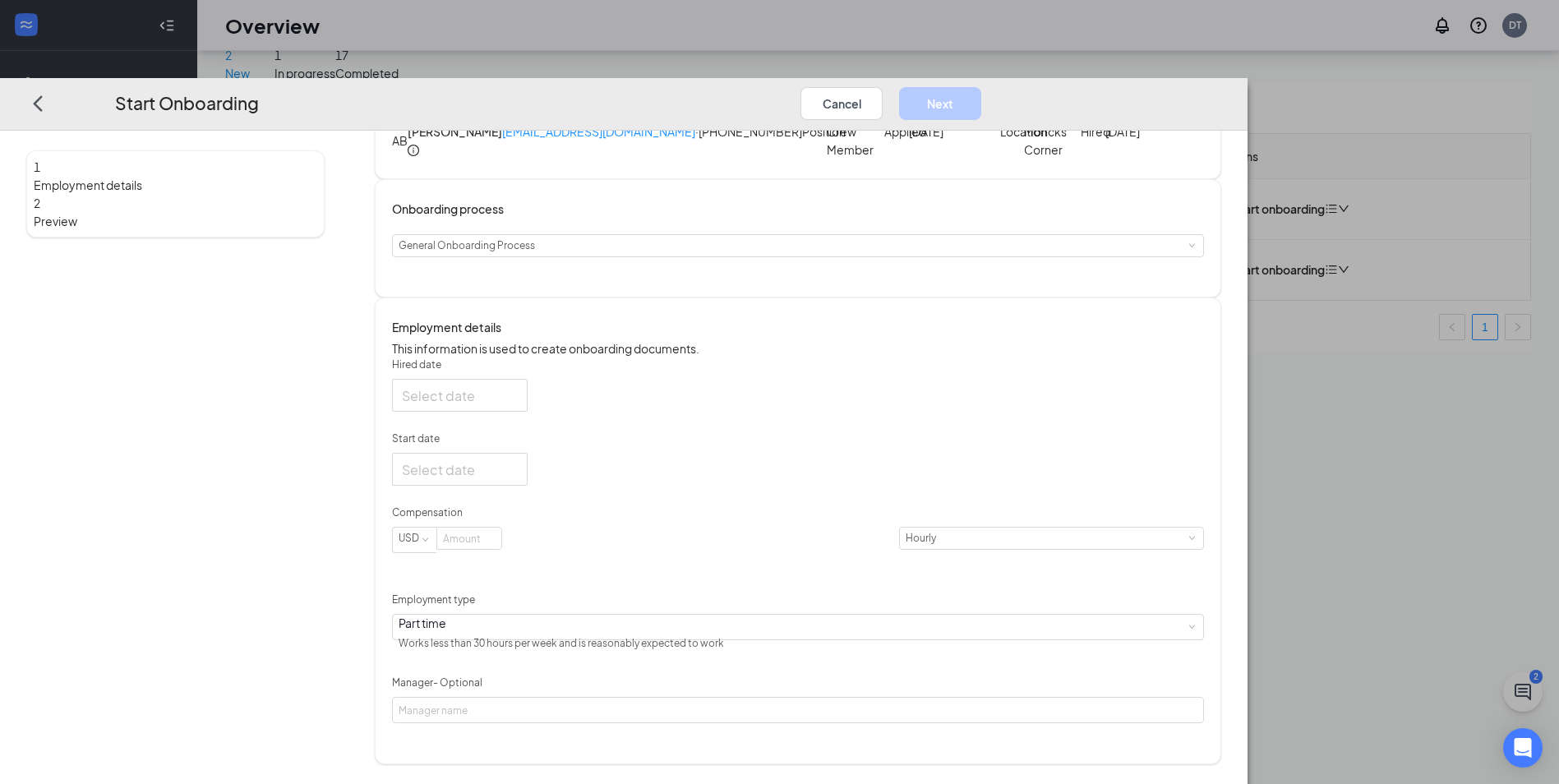
click at [518, 405] on div at bounding box center [460, 395] width 116 height 21
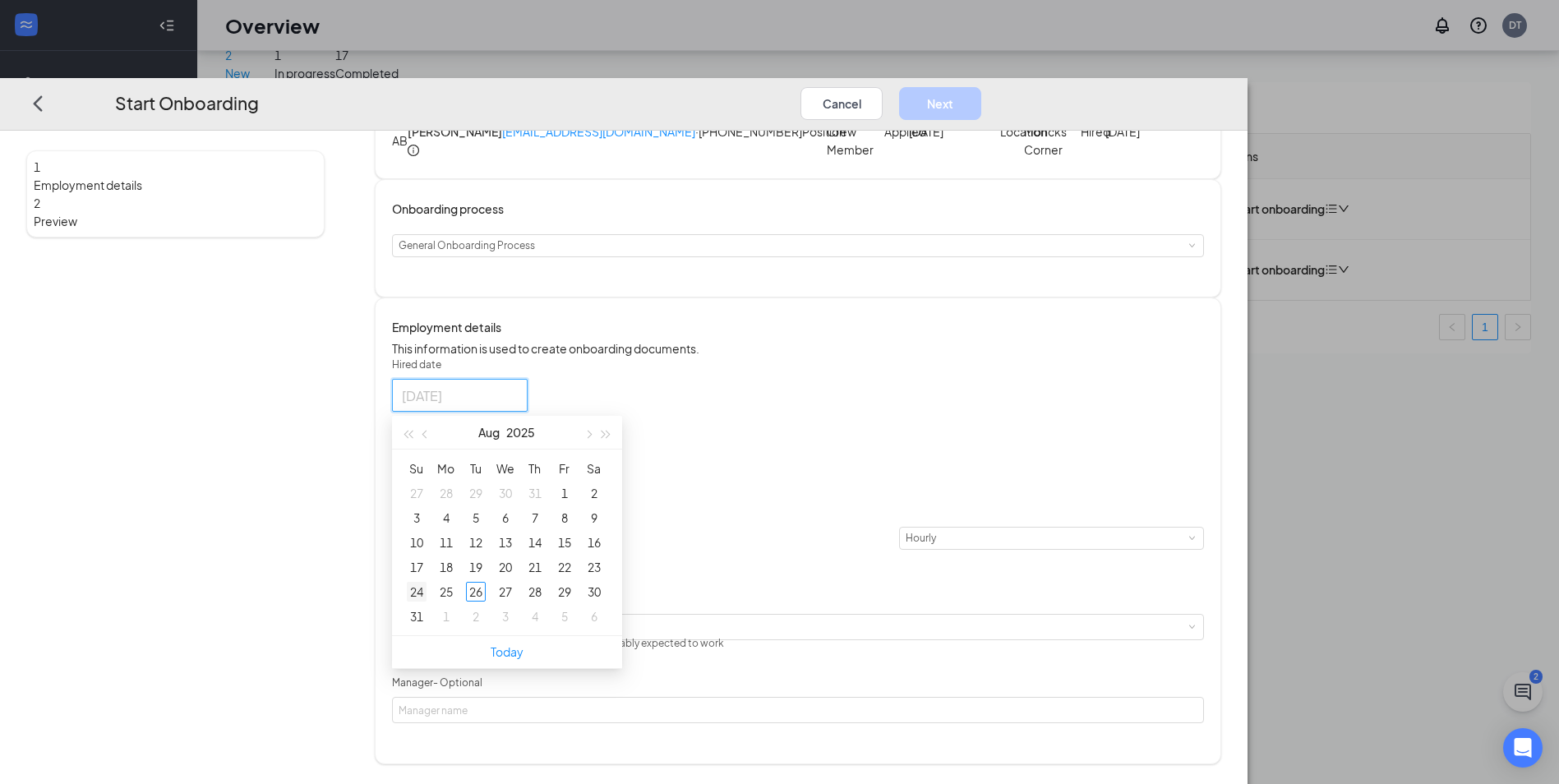
type input "[DATE]"
click at [427, 601] on div "24" at bounding box center [417, 591] width 20 height 20
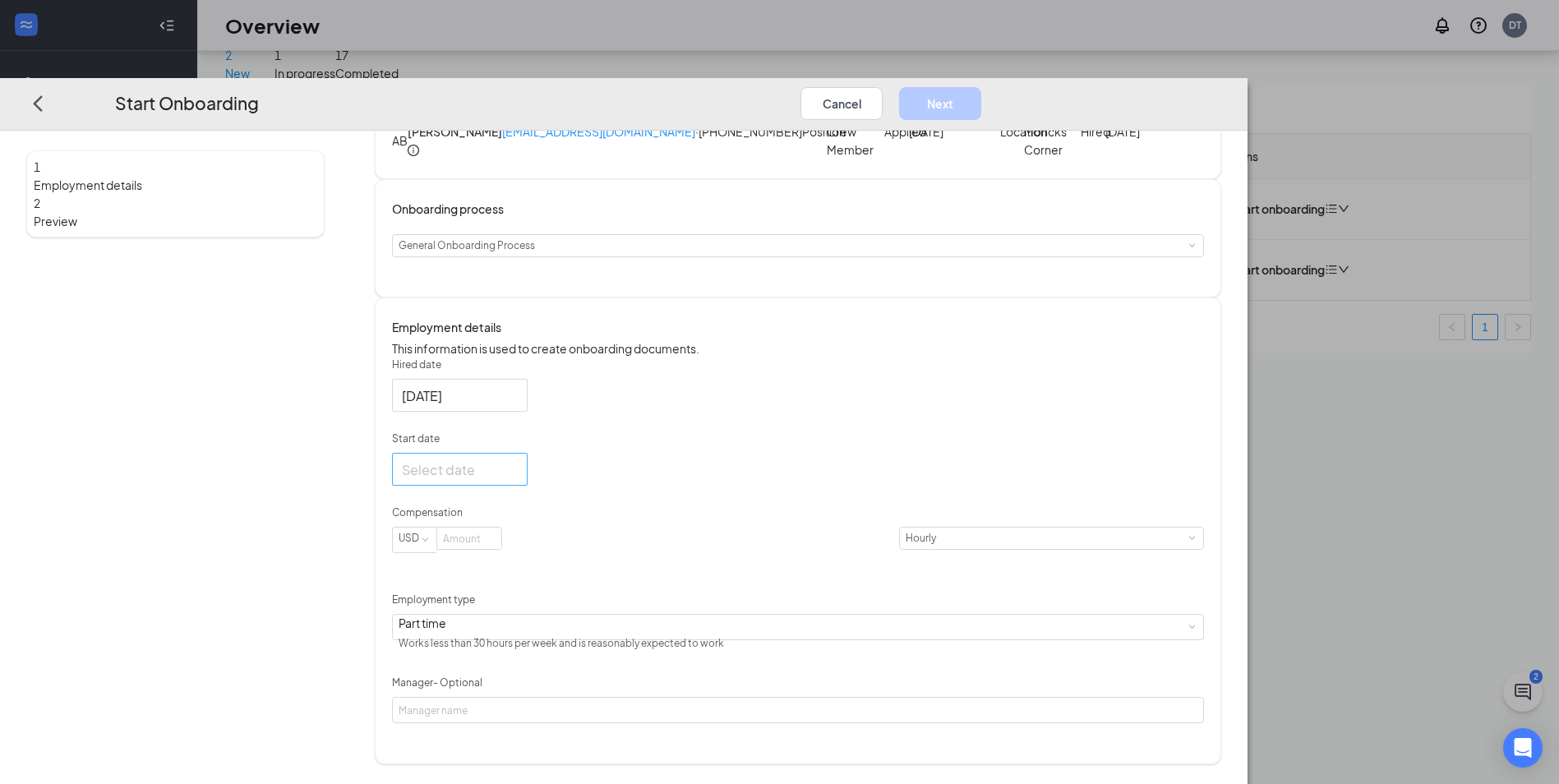
click at [528, 486] on div at bounding box center [460, 469] width 136 height 33
type input "[DATE]"
click at [486, 676] on div "26" at bounding box center [476, 666] width 20 height 20
click at [502, 549] on input at bounding box center [470, 538] width 64 height 21
type input "12"
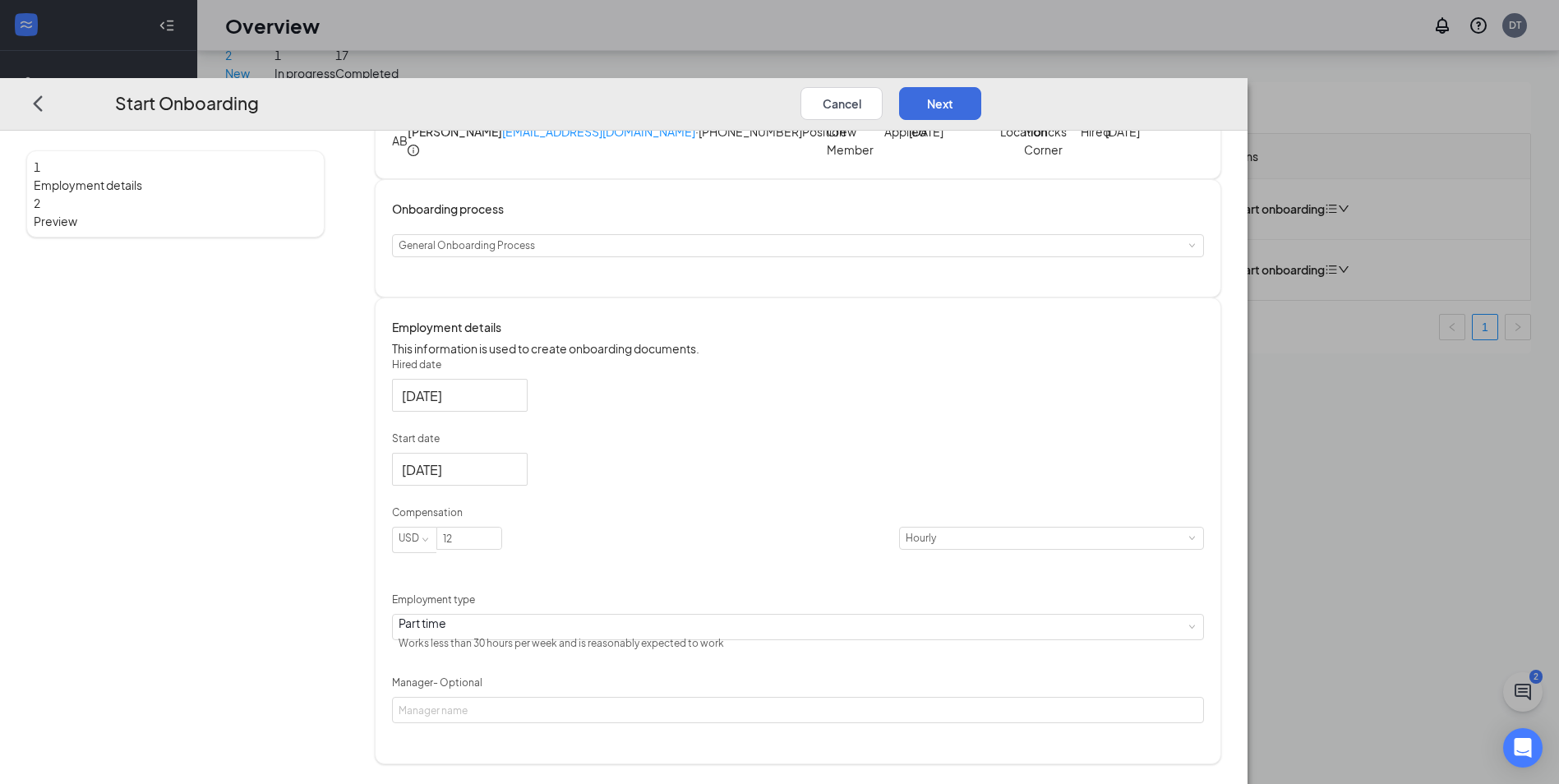
click at [895, 529] on div "Hired date [DATE] [DATE] Su Mo Tu We Th Fr Sa 27 28 29 30 31 1 2 3 4 5 6 7 8 9 …" at bounding box center [797, 540] width 812 height 367
click at [981, 87] on button "Next" at bounding box center [940, 103] width 82 height 33
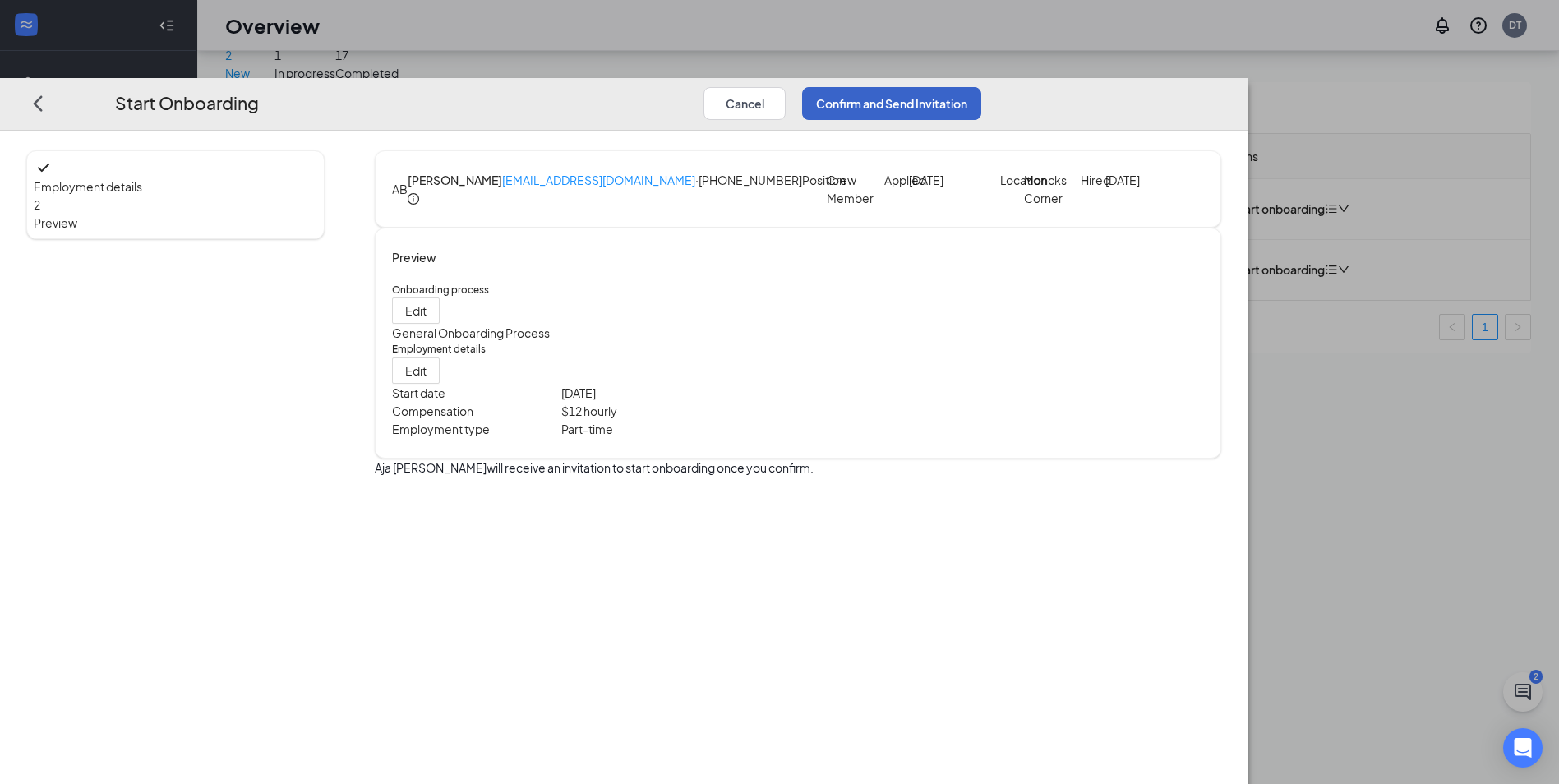
click at [981, 87] on button "Confirm and Send Invitation" at bounding box center [891, 103] width 179 height 33
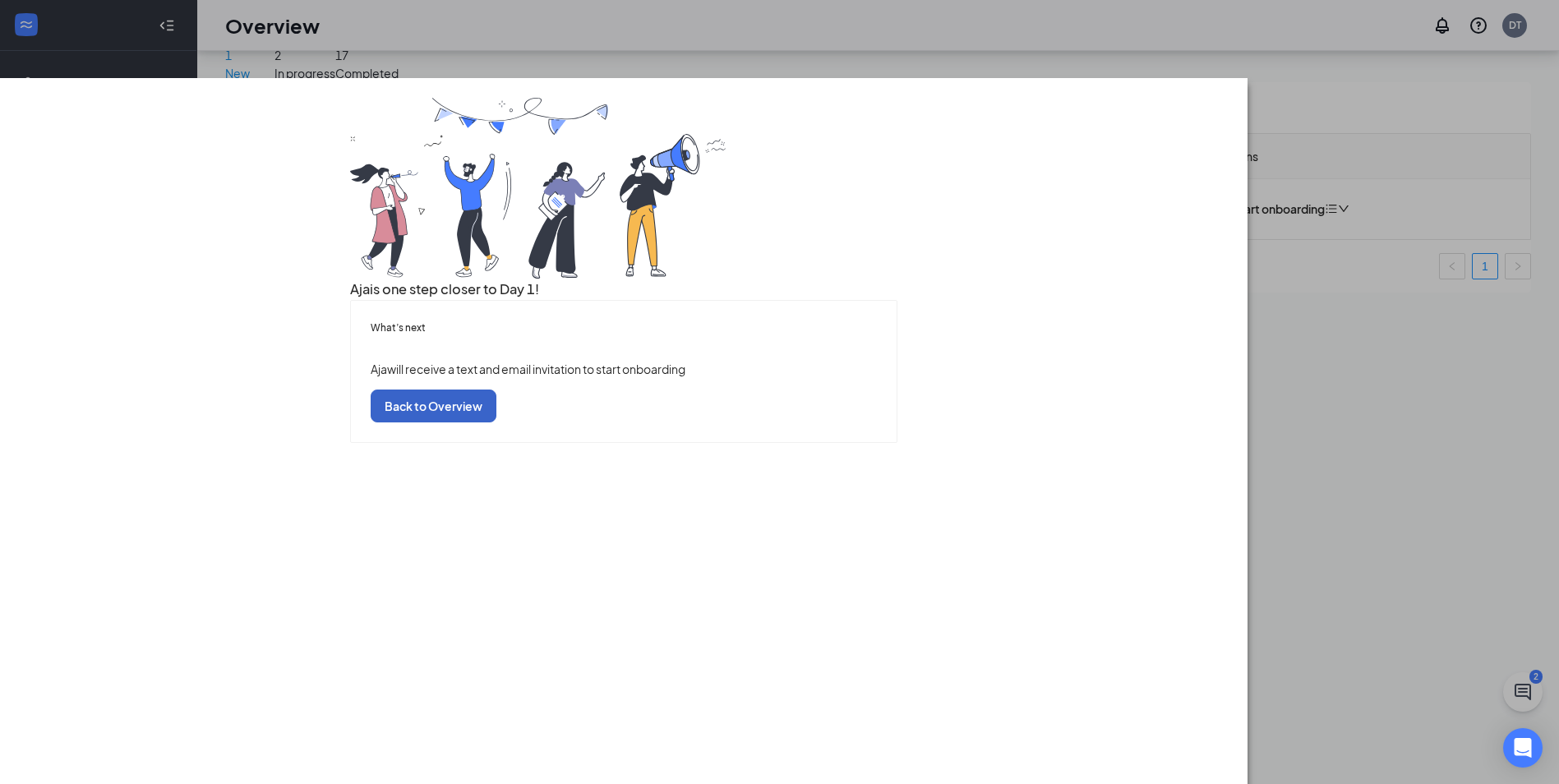
click at [497, 422] on button "Back to Overview" at bounding box center [434, 405] width 126 height 33
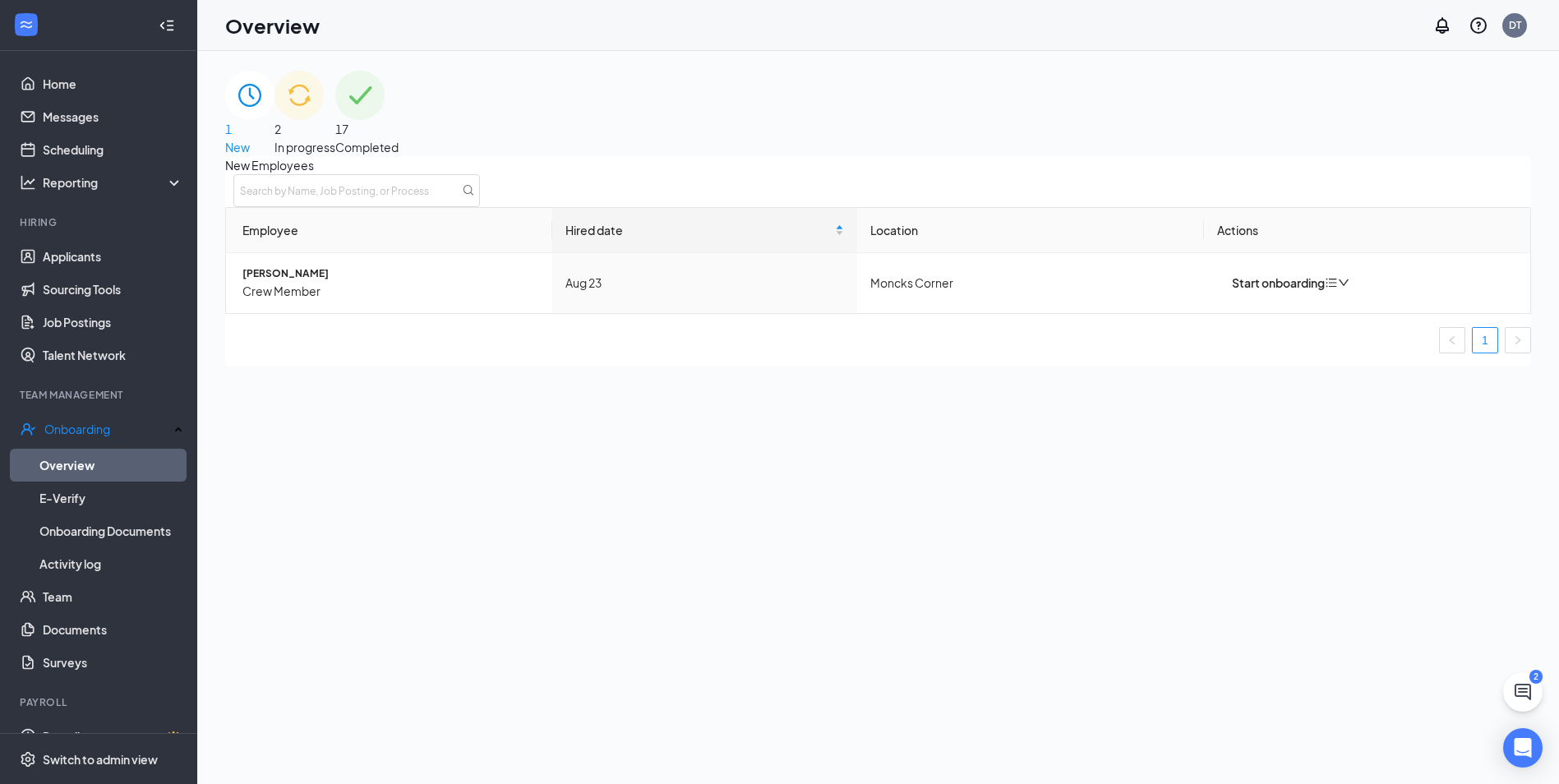
click at [336, 122] on div "2 In progress" at bounding box center [305, 114] width 61 height 86
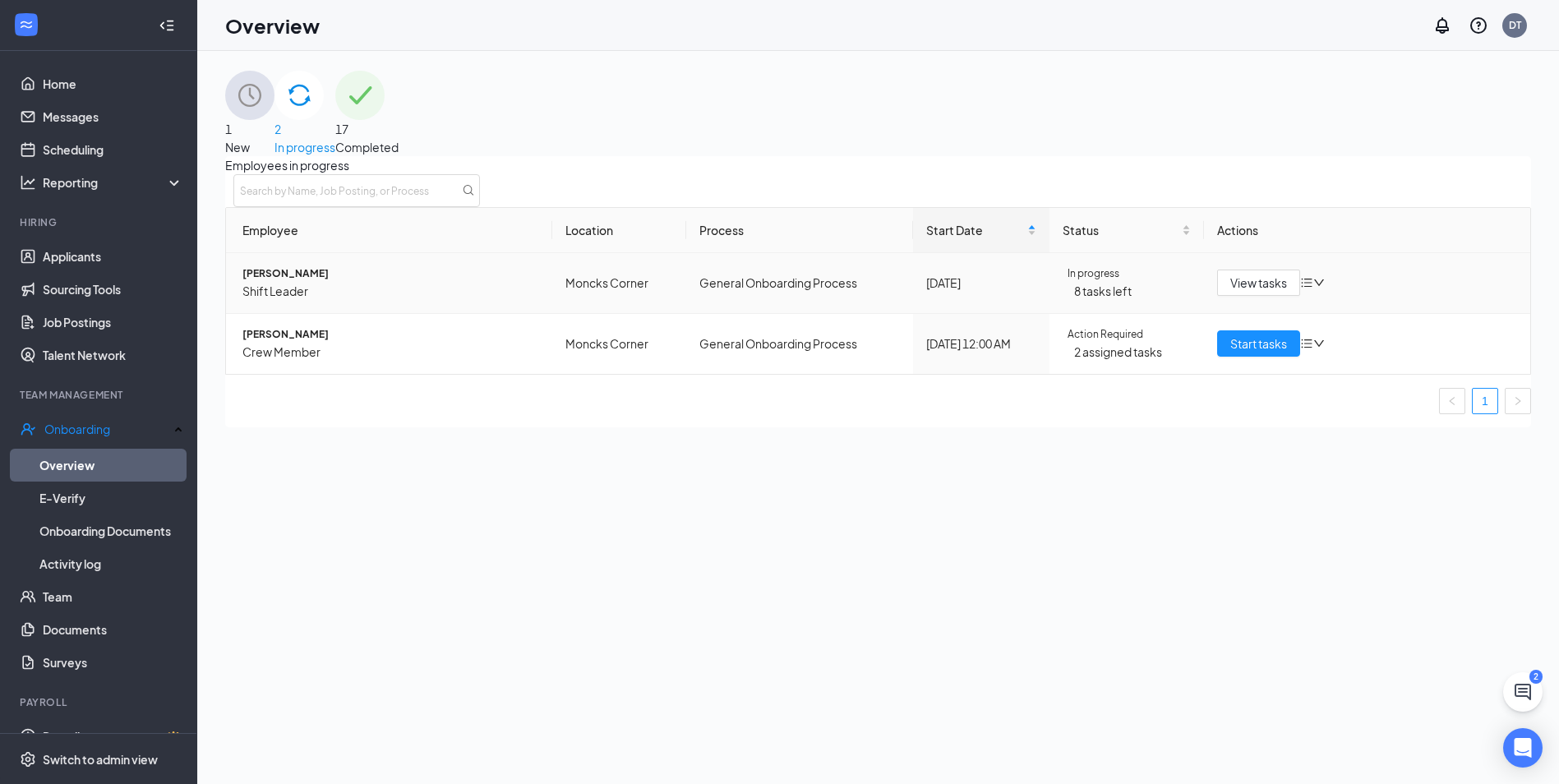
click at [1313, 289] on icon "down" at bounding box center [1319, 283] width 12 height 12
click at [1317, 296] on div "View tasks" at bounding box center [1367, 283] width 300 height 26
click at [703, 314] on td "General Onboarding Process" at bounding box center [799, 283] width 227 height 61
click at [290, 282] on span "[PERSON_NAME]" at bounding box center [391, 274] width 297 height 16
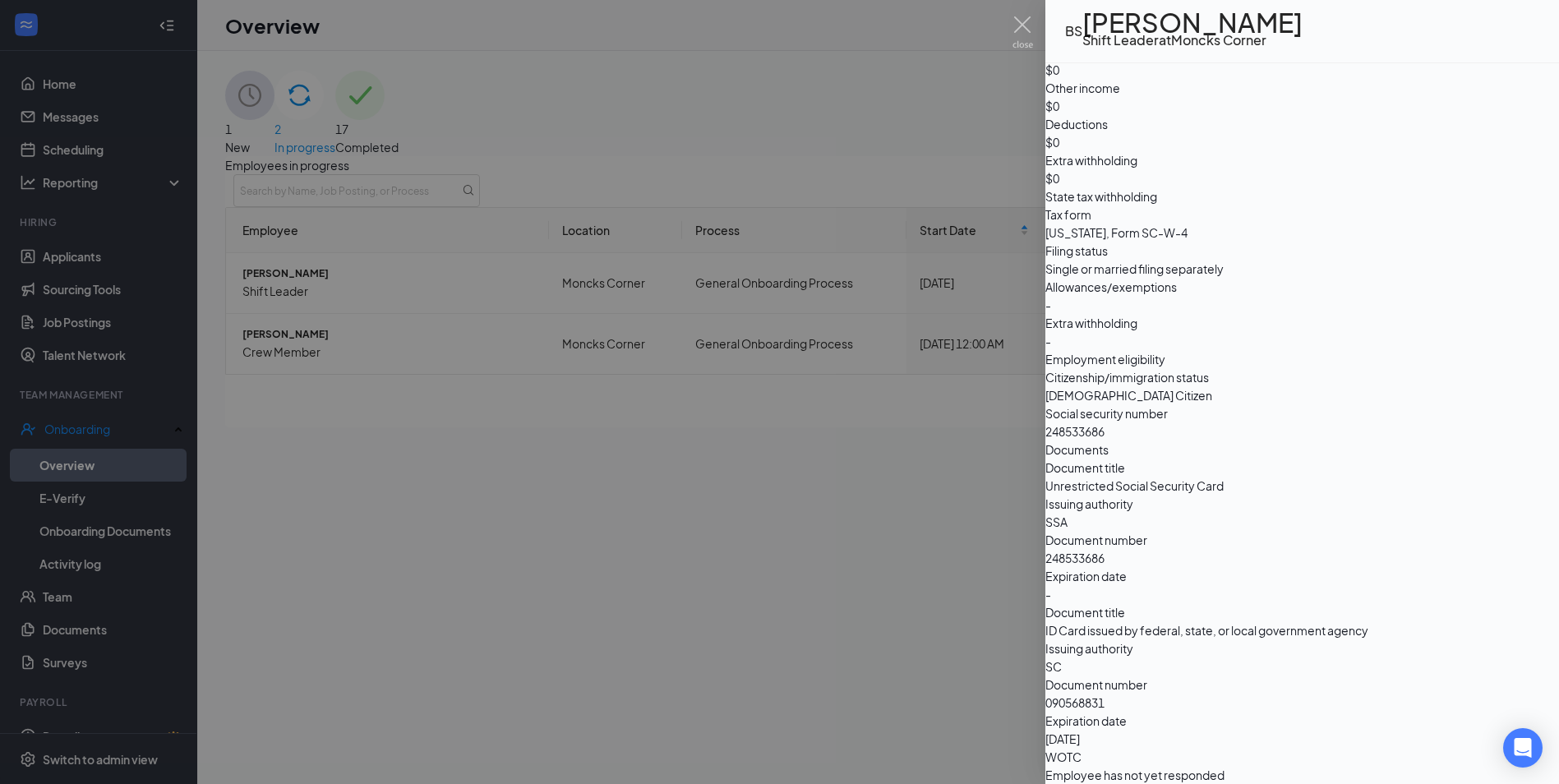
scroll to position [1815, 0]
drag, startPoint x: 1075, startPoint y: 9, endPoint x: 1012, endPoint y: 35, distance: 68.2
click at [1009, 35] on div "BS [PERSON_NAME] Shift Leader at Moncks Corner Info Documents Employee's onboar…" at bounding box center [780, 392] width 1559 height 784
click at [674, 213] on div at bounding box center [780, 392] width 1559 height 784
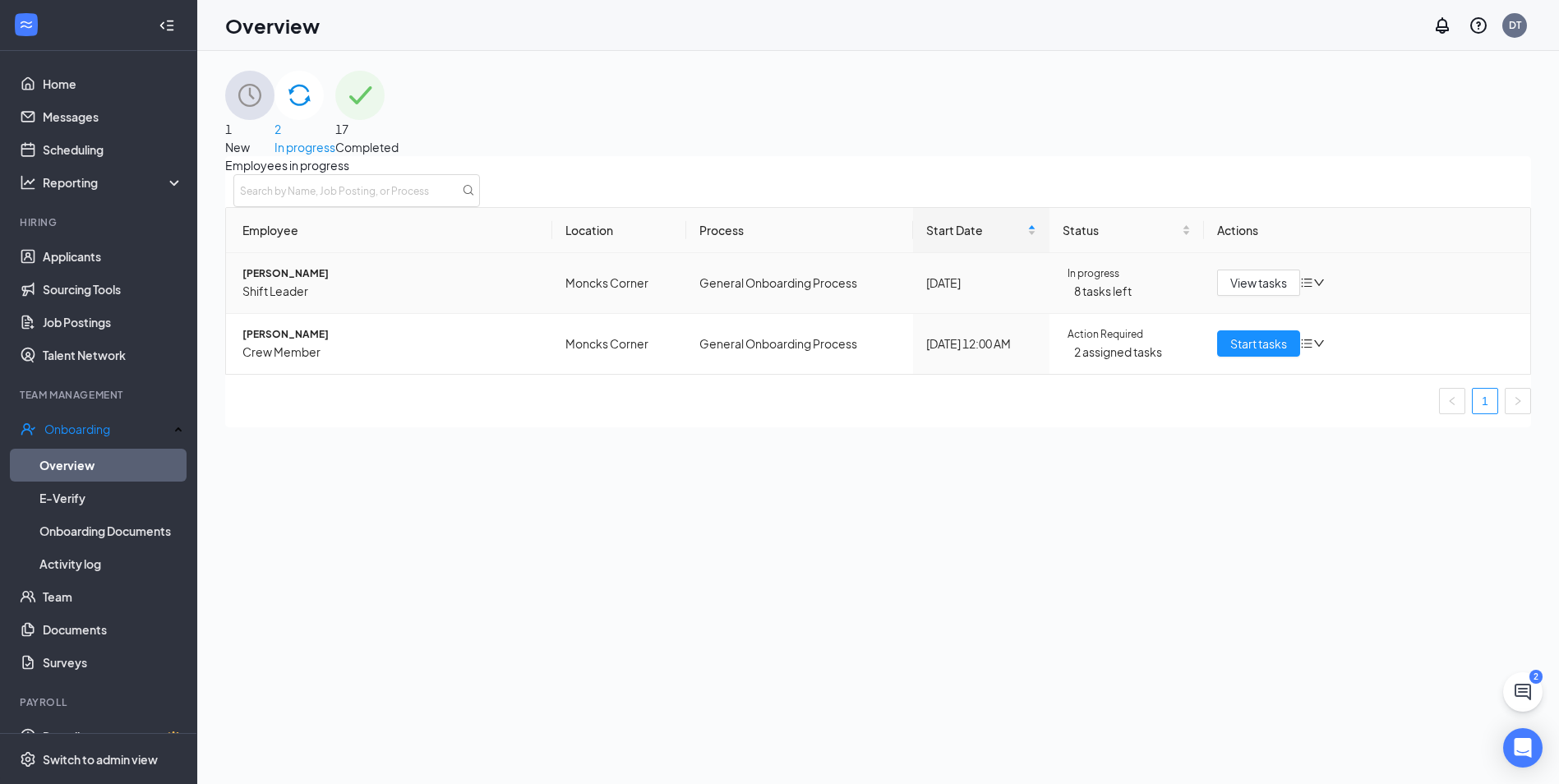
click at [1302, 290] on icon "bars" at bounding box center [1306, 282] width 13 height 13
click at [1231, 292] on span "View tasks" at bounding box center [1258, 283] width 57 height 18
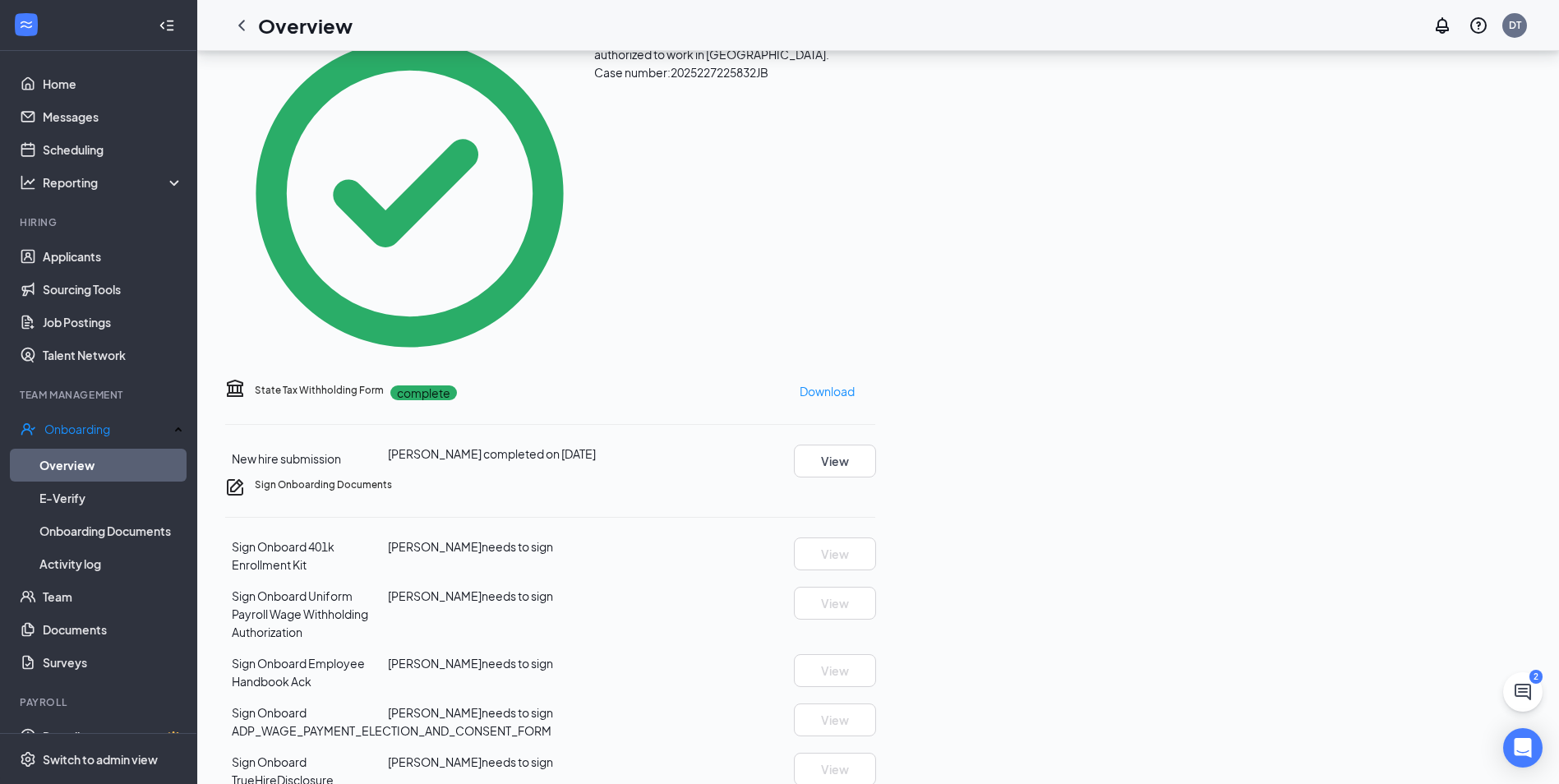
scroll to position [735, 0]
